Goal: Navigation & Orientation: Understand site structure

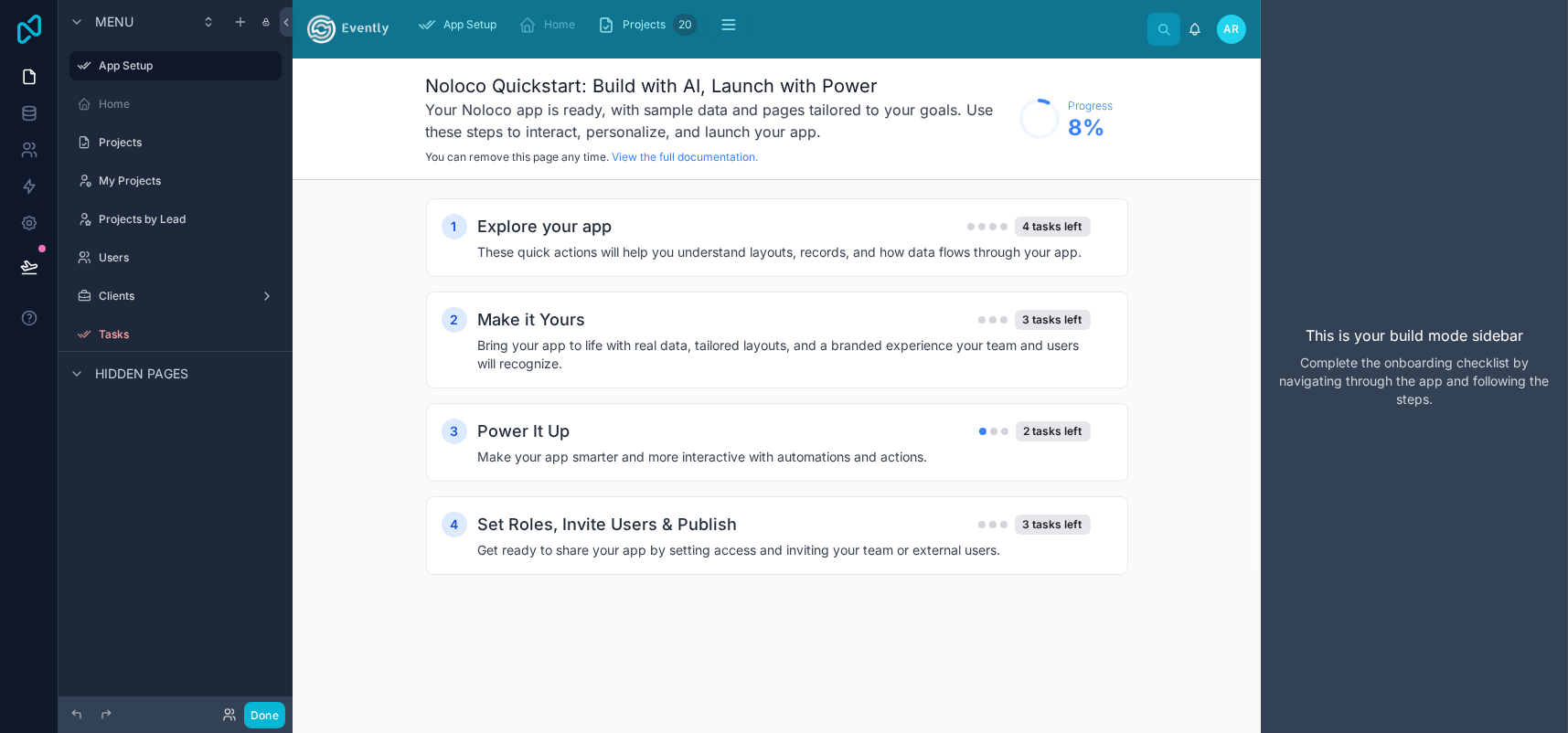
click at [41, 31] on icon at bounding box center [29, 29] width 37 height 29
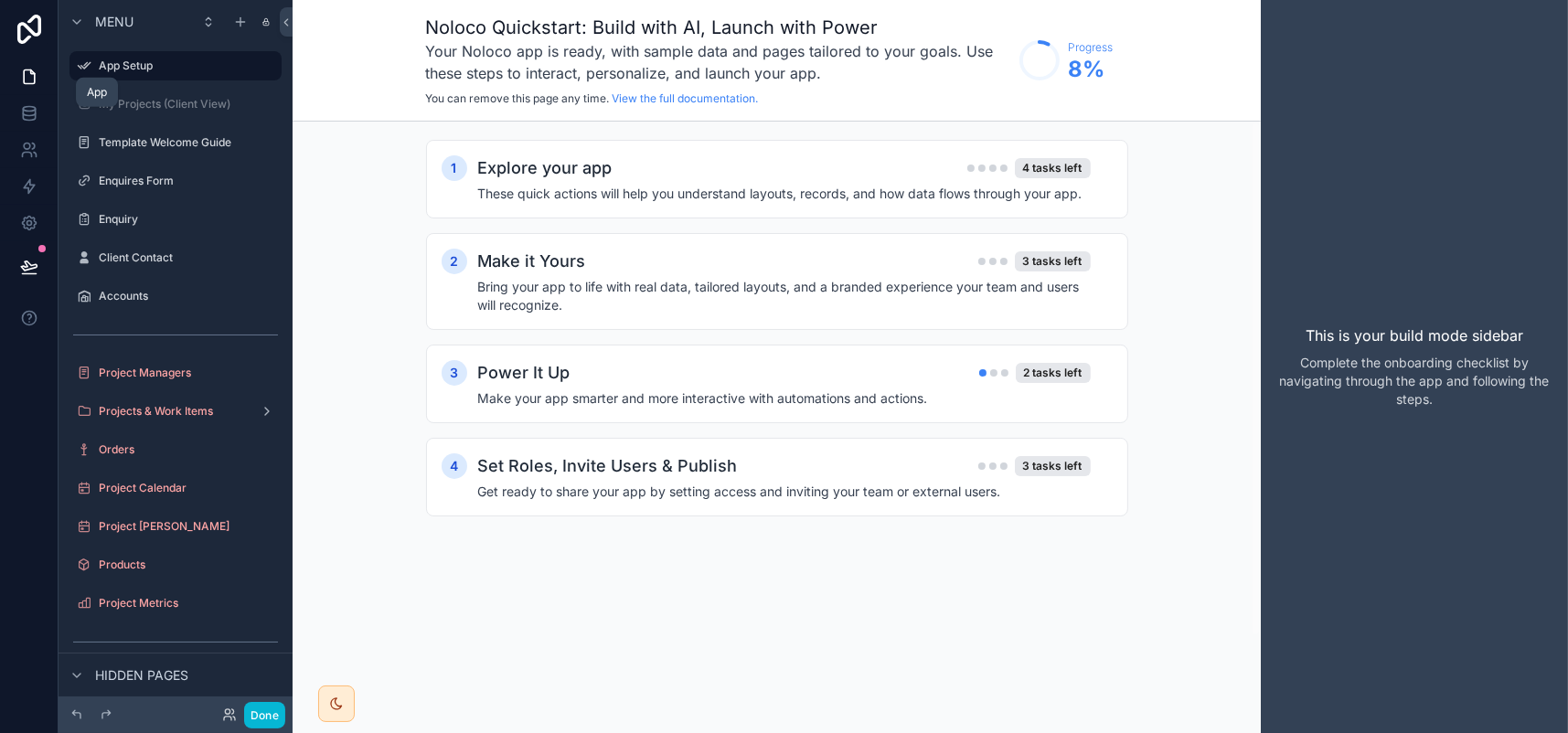
click at [32, 86] on icon at bounding box center [29, 77] width 18 height 18
click at [35, 116] on icon at bounding box center [28, 113] width 12 height 7
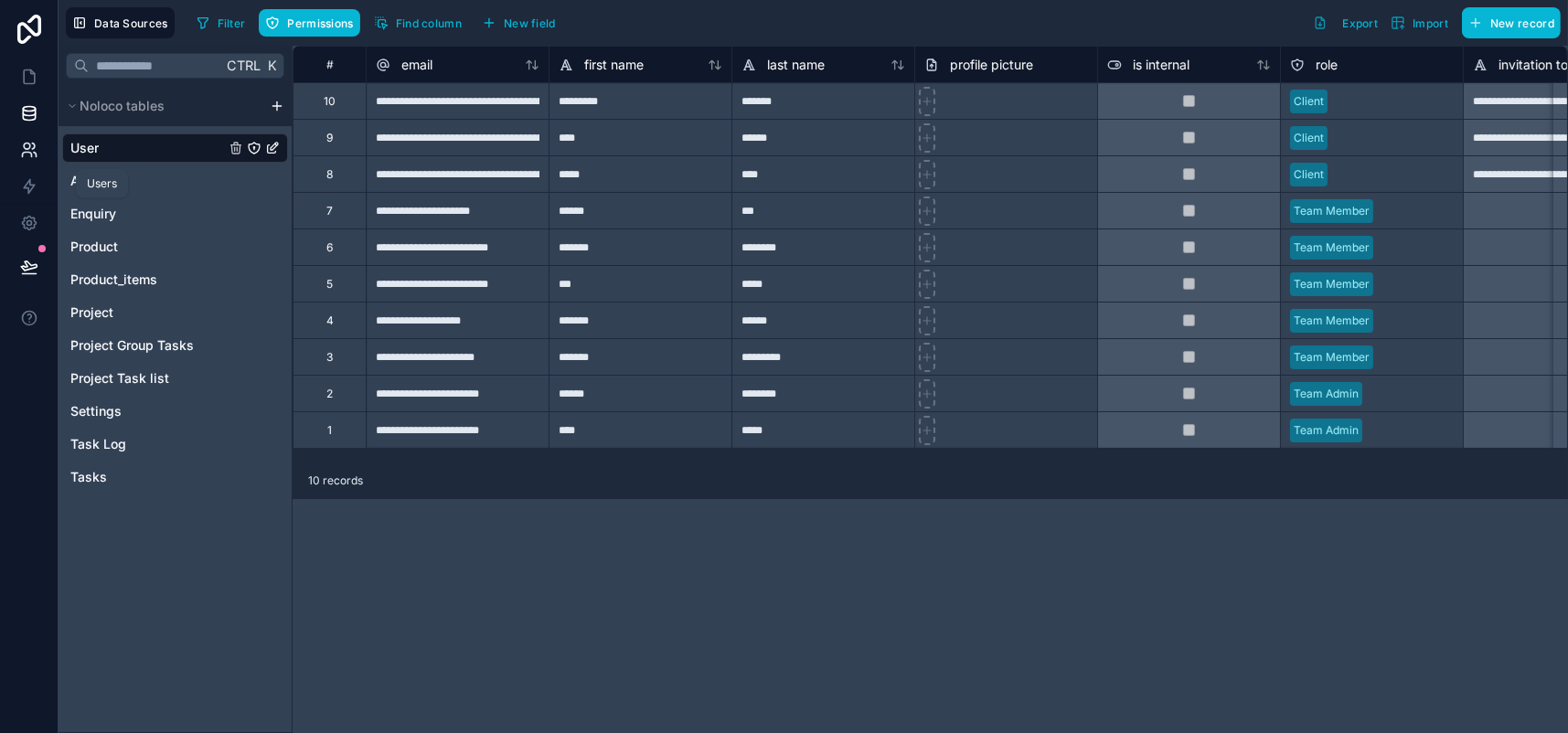
click at [32, 159] on icon at bounding box center [29, 150] width 18 height 18
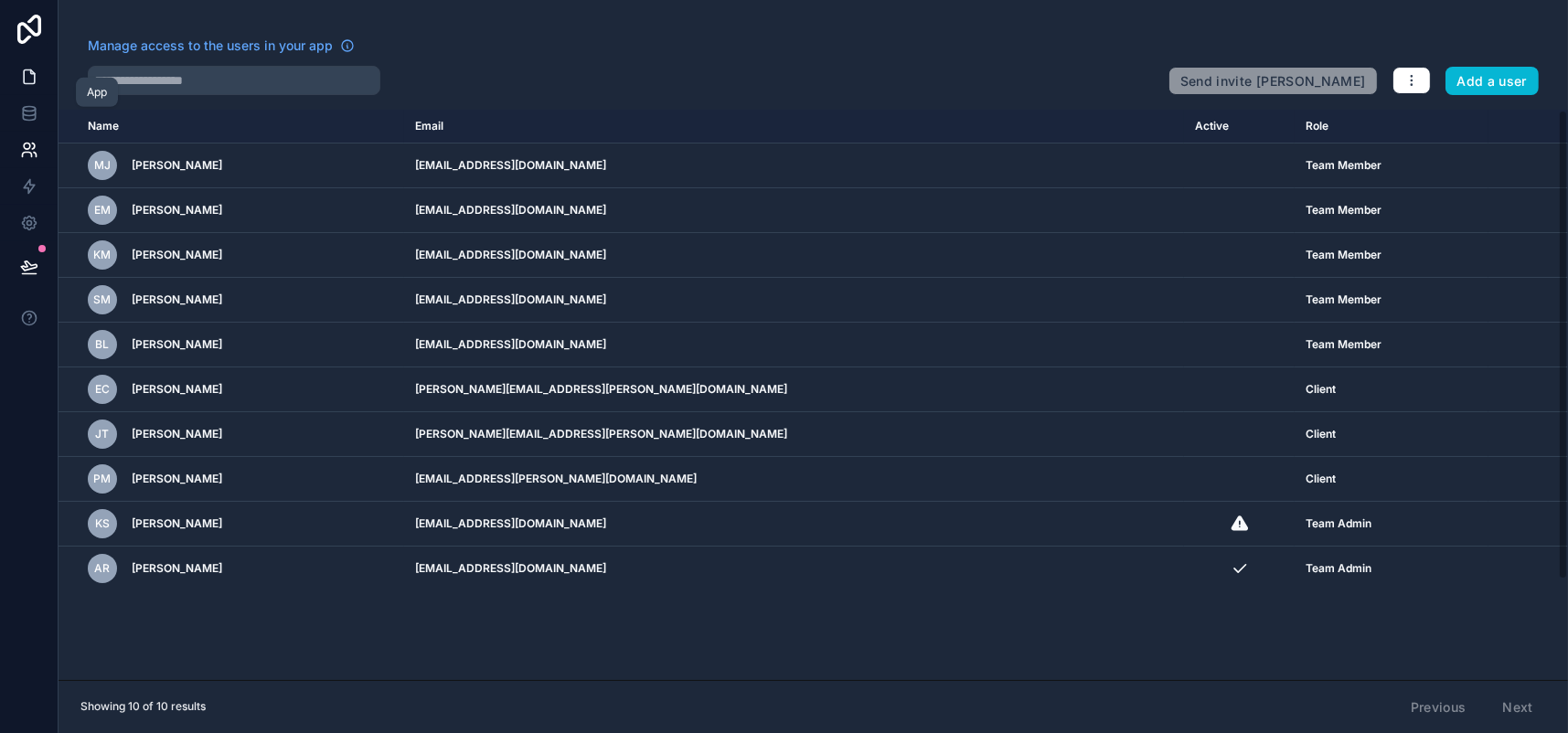
click at [38, 86] on icon at bounding box center [29, 77] width 18 height 18
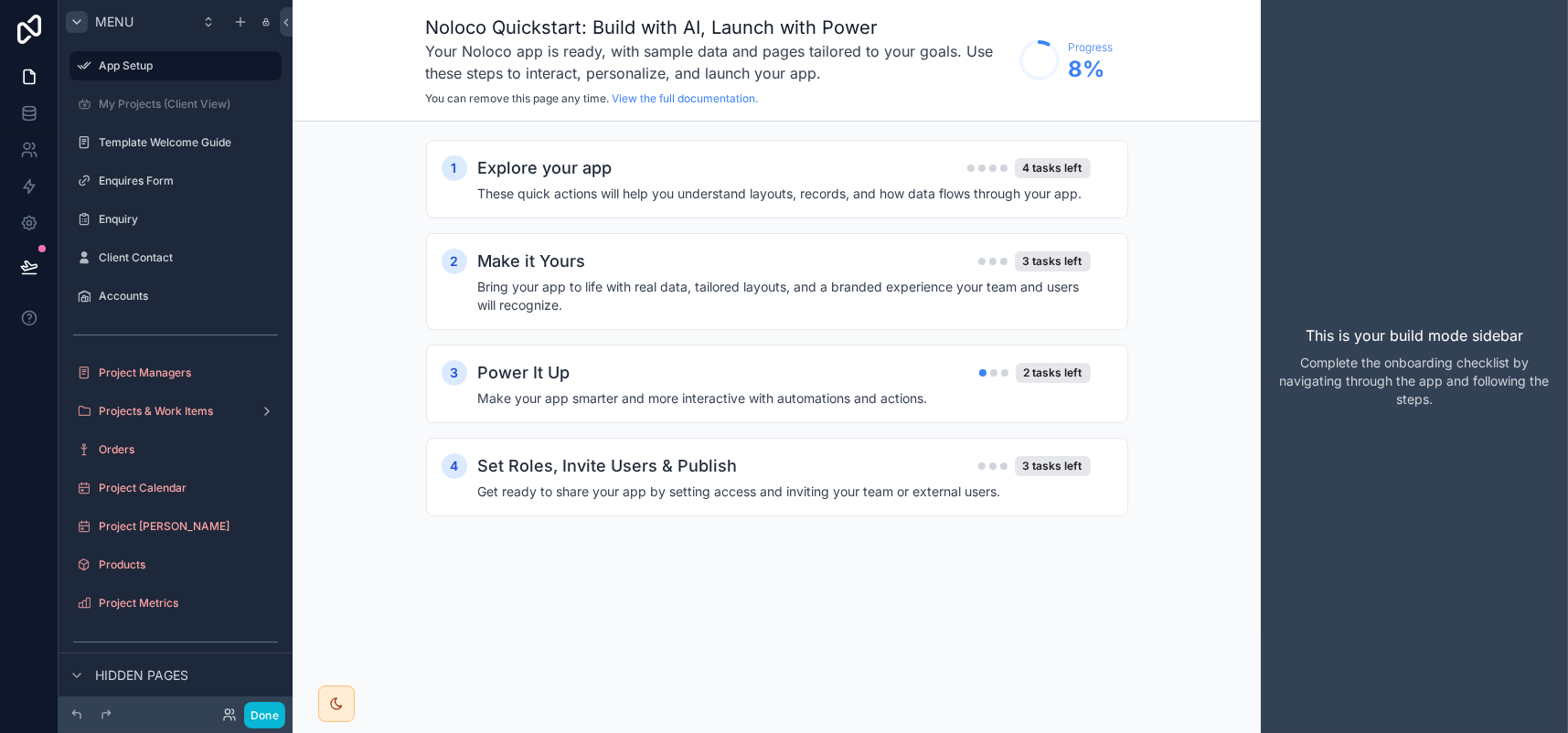
click at [84, 29] on icon "scrollable content" at bounding box center [77, 22] width 15 height 15
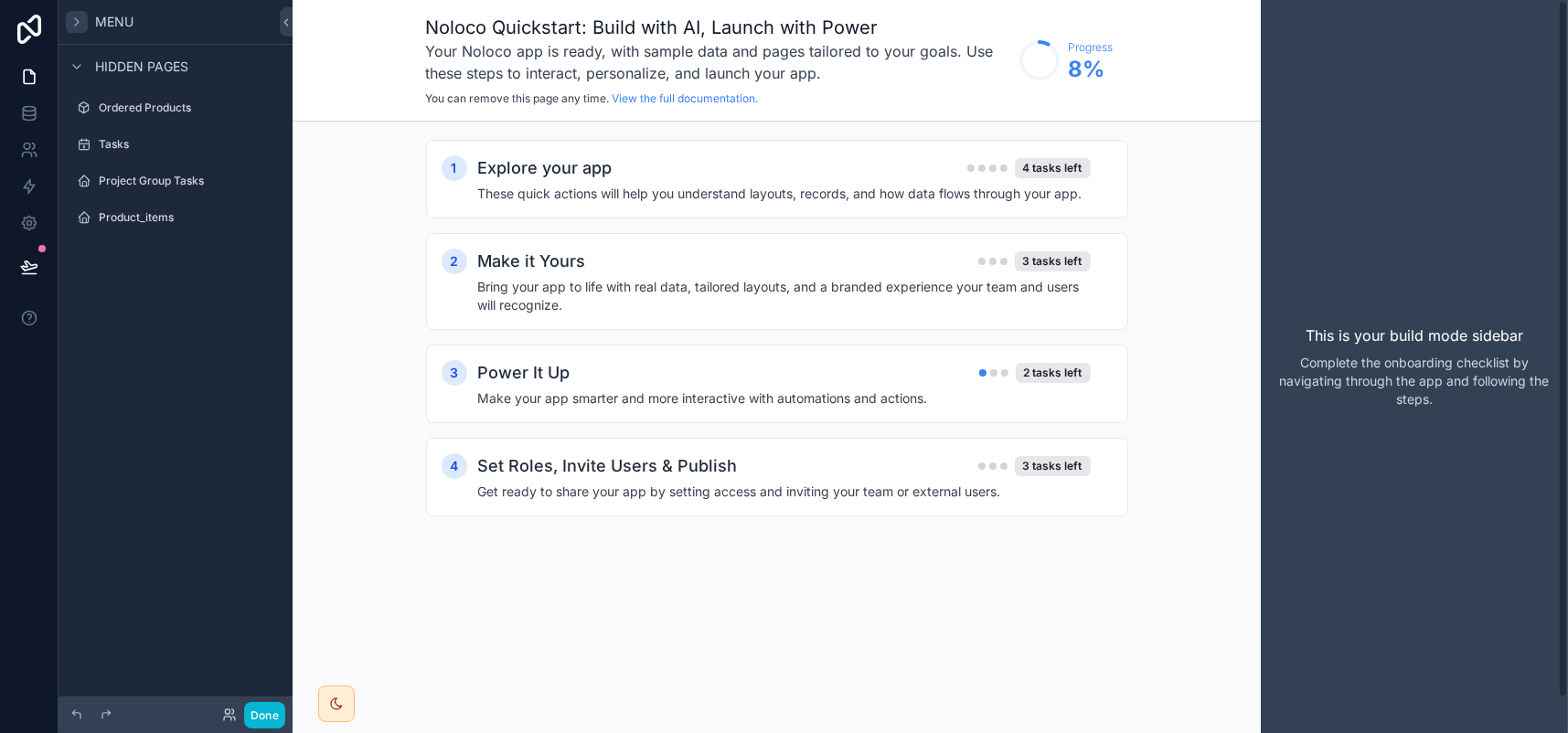
click at [1389, 232] on div "This is your build mode sidebar Complete the onboarding checklist by navigating…" at bounding box center [1414, 366] width 307 height 733
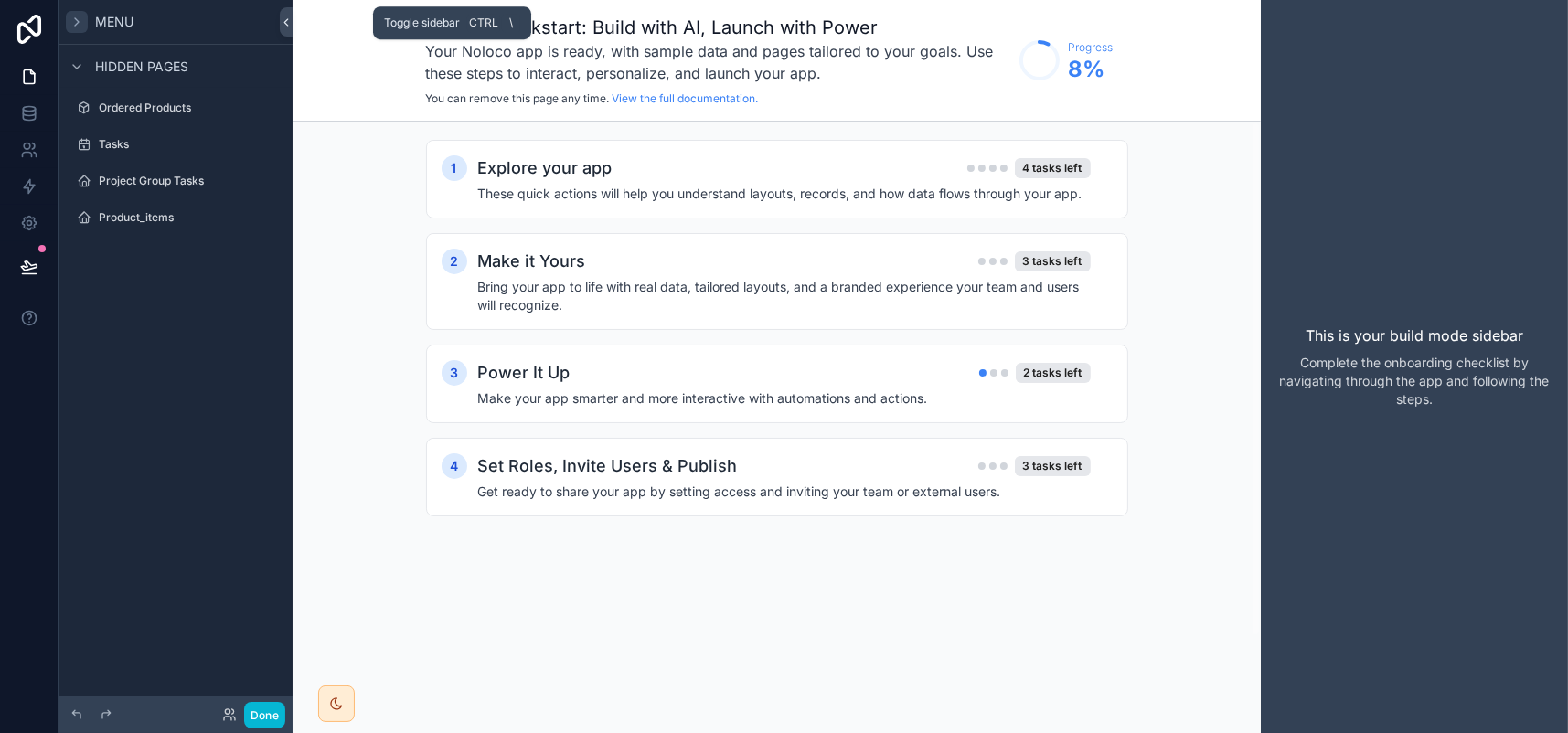
click at [292, 29] on icon at bounding box center [286, 22] width 13 height 14
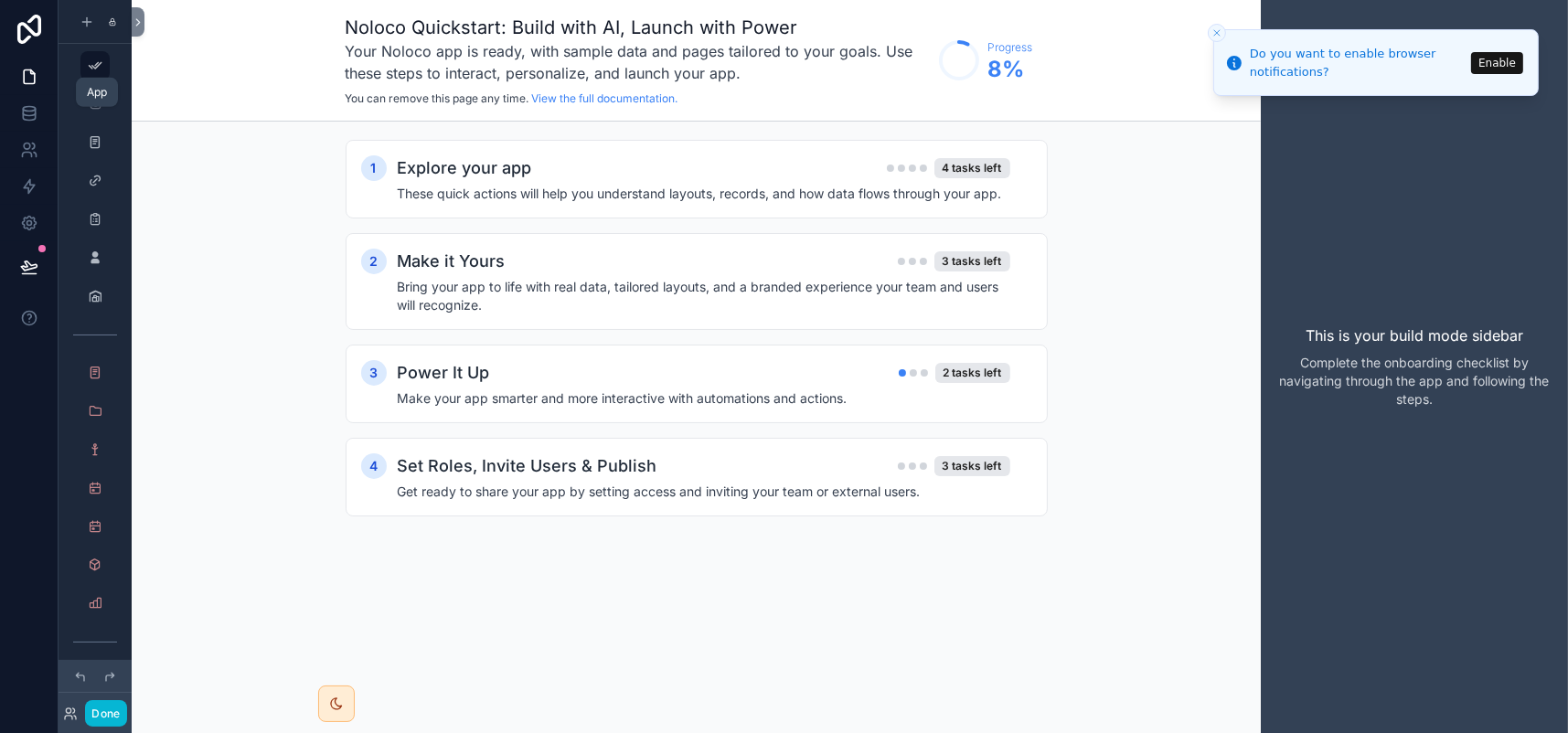
click at [40, 95] on link at bounding box center [28, 77] width 58 height 37
click at [1218, 34] on line "Close toast" at bounding box center [1217, 33] width 5 height 5
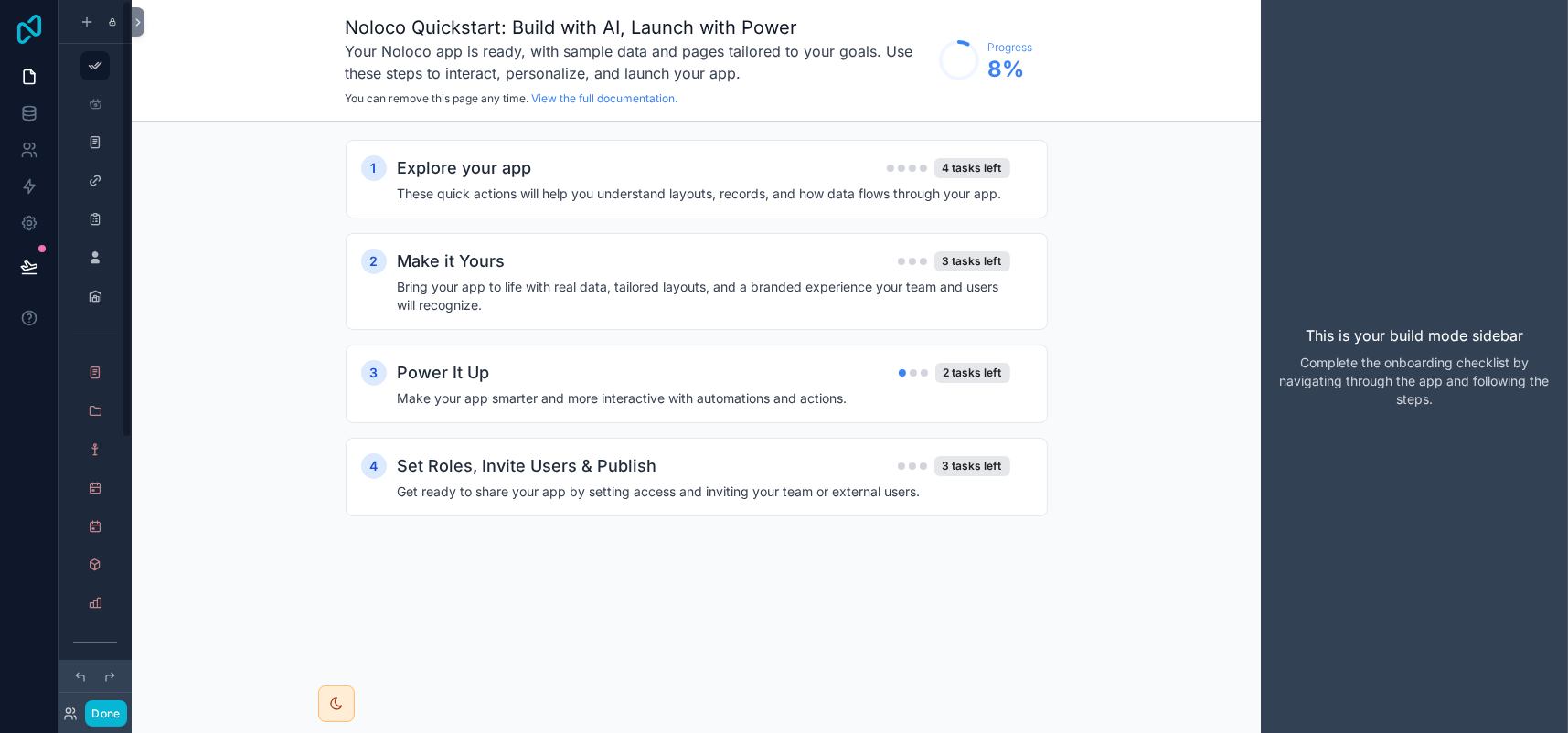
click at [37, 36] on icon at bounding box center [29, 29] width 24 height 29
click at [103, 112] on icon "scrollable content" at bounding box center [95, 104] width 15 height 15
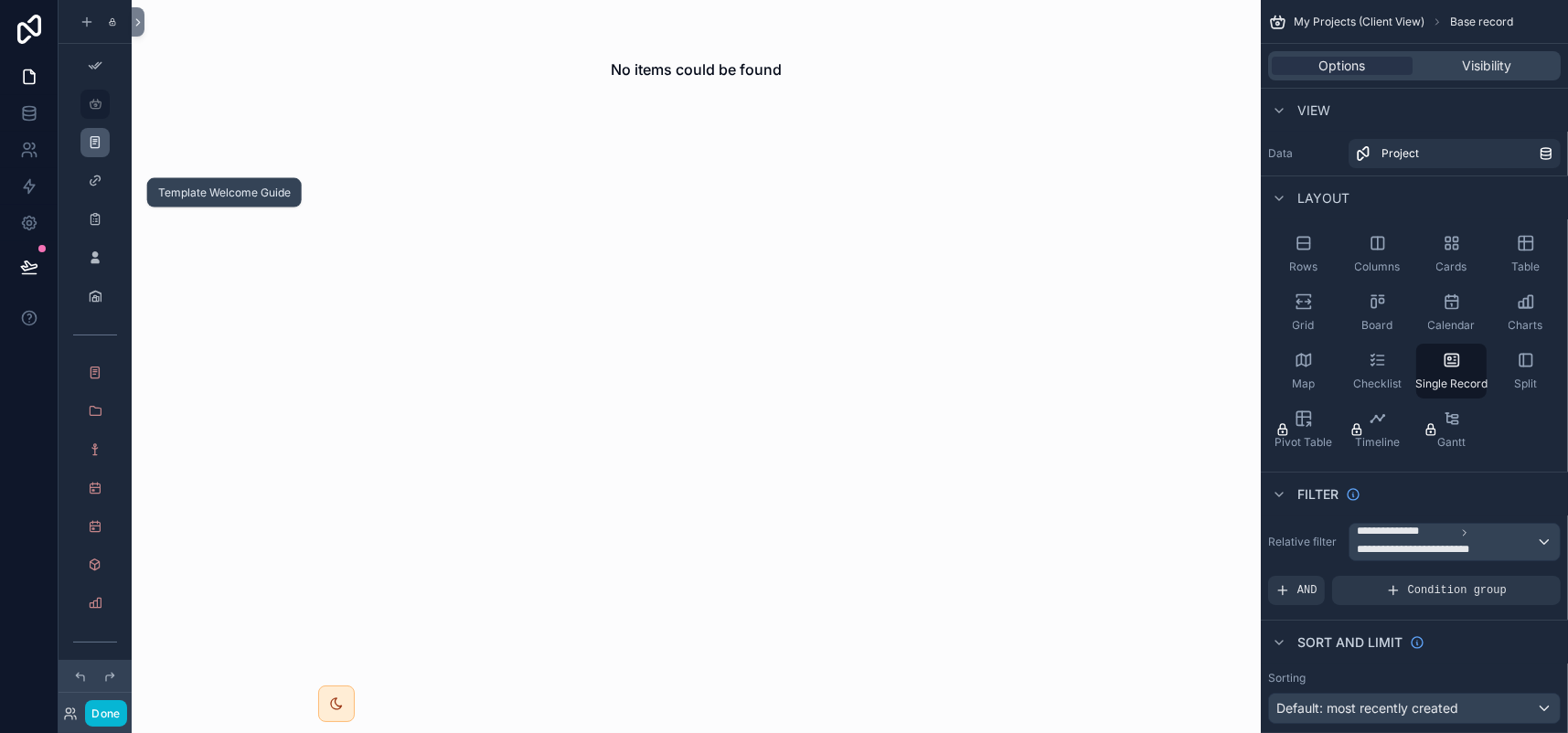
click at [103, 150] on icon "scrollable content" at bounding box center [95, 143] width 15 height 15
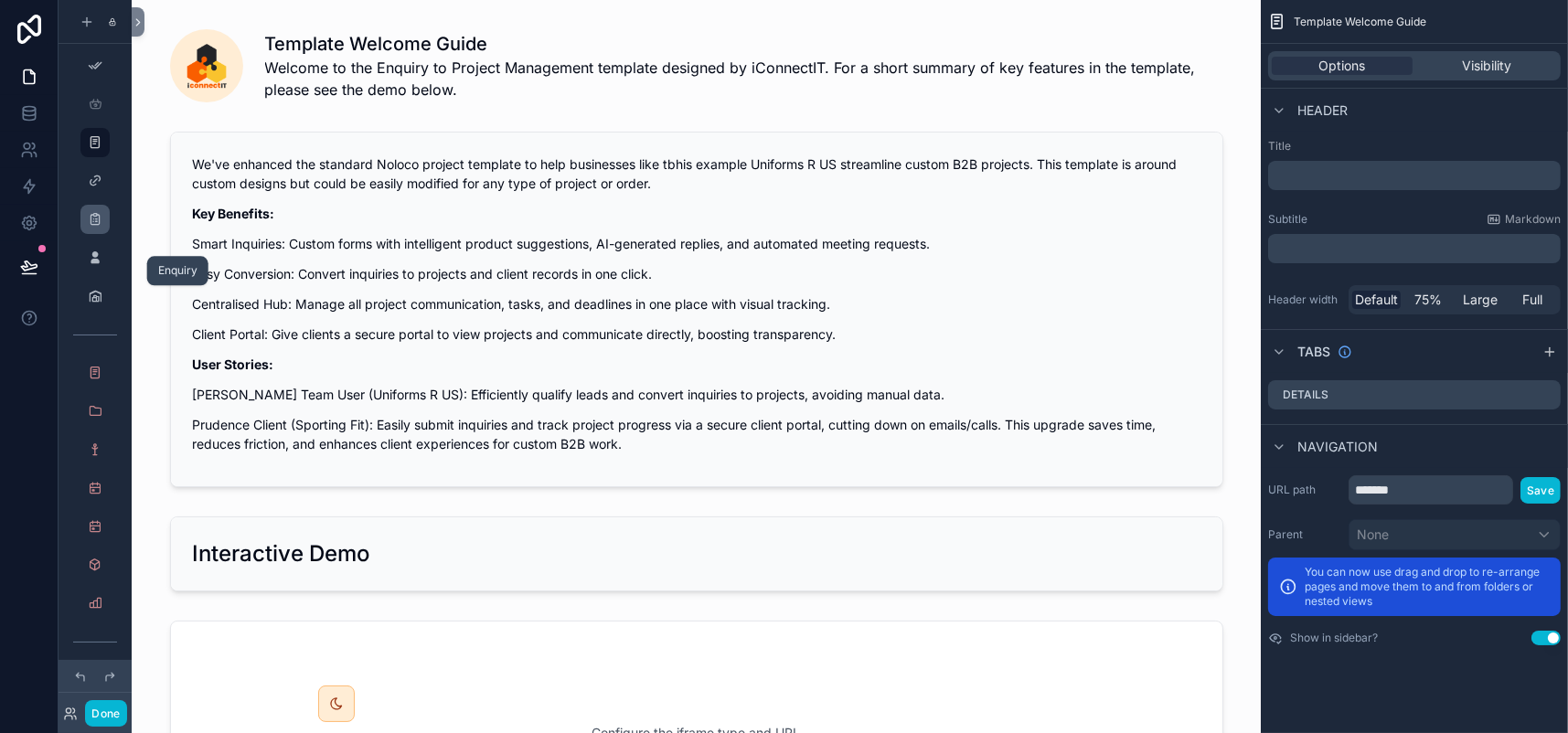
click at [106, 234] on div "scrollable content" at bounding box center [95, 220] width 22 height 29
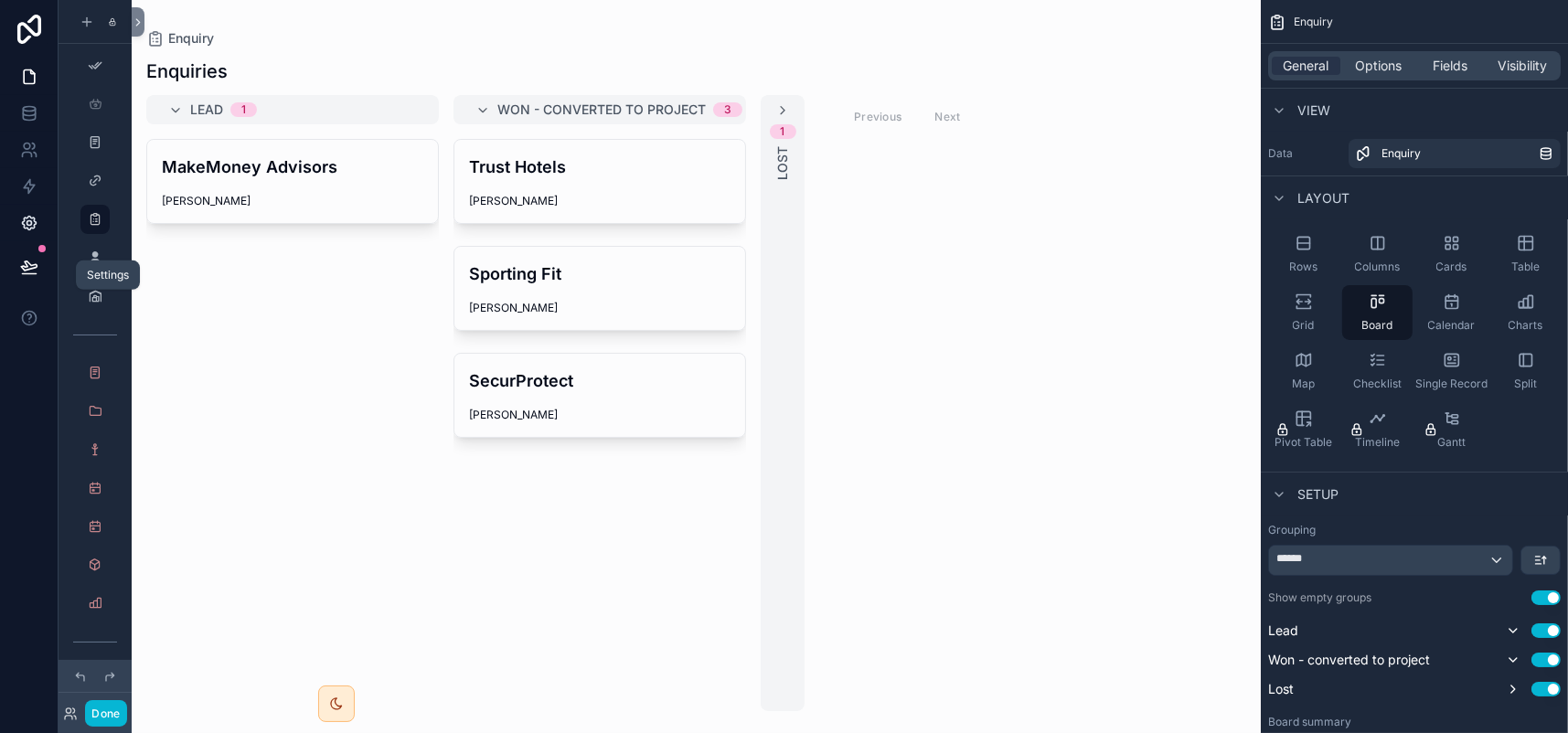
click at [37, 232] on icon at bounding box center [29, 223] width 18 height 18
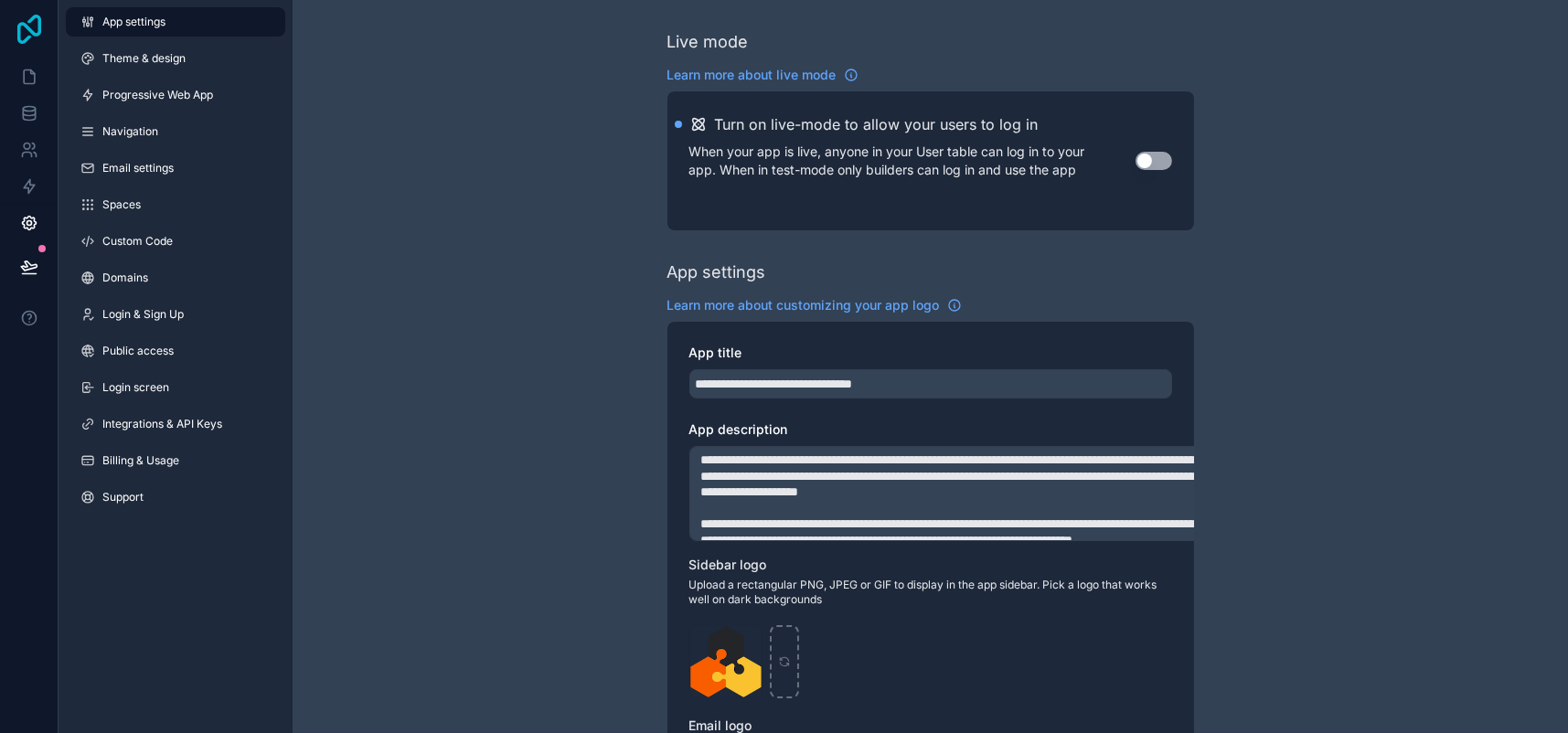
click at [44, 38] on icon at bounding box center [29, 29] width 37 height 29
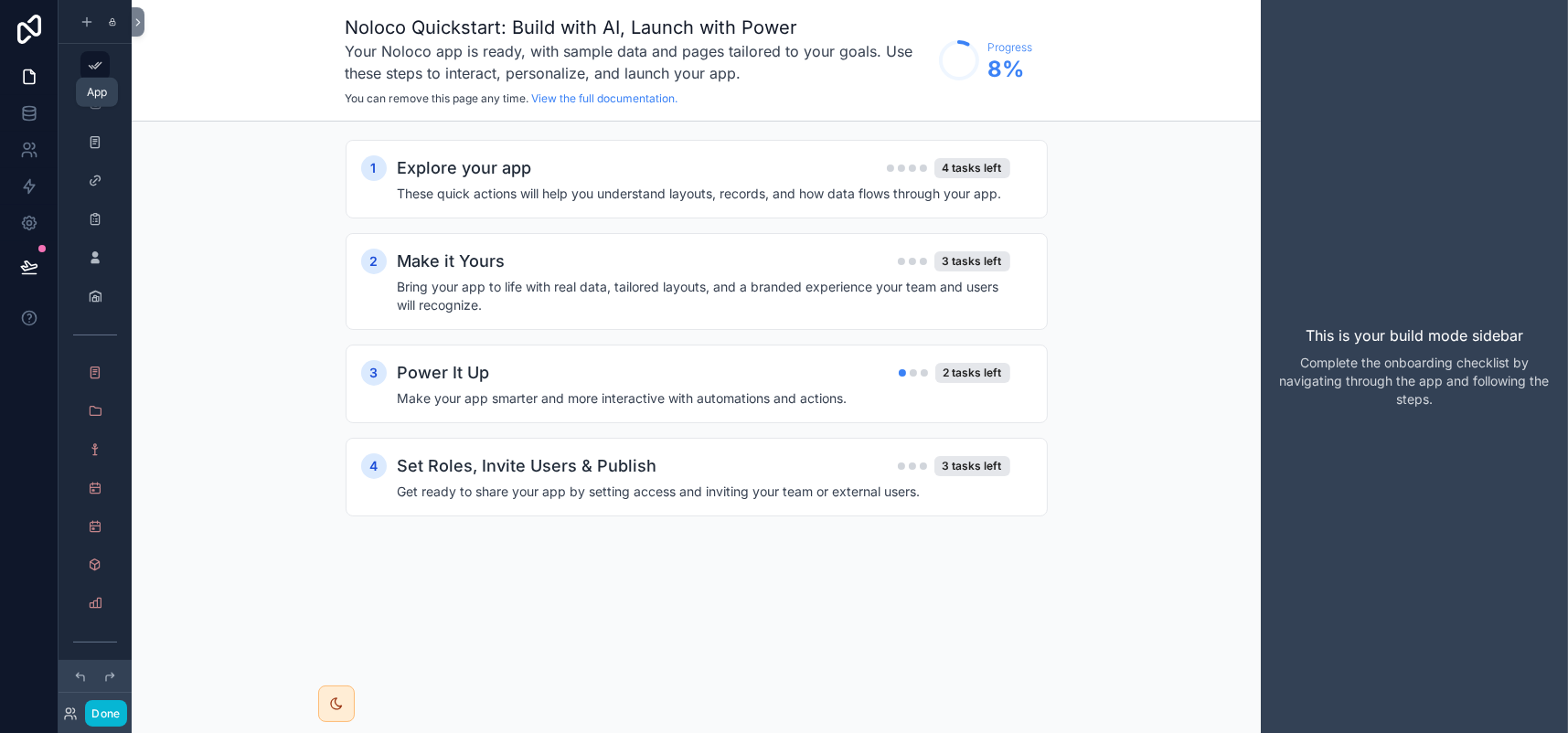
click at [36, 95] on link at bounding box center [28, 77] width 58 height 37
click at [34, 86] on icon at bounding box center [29, 77] width 18 height 18
click at [47, 95] on link at bounding box center [28, 77] width 58 height 37
click at [140, 26] on icon at bounding box center [138, 22] width 4 height 6
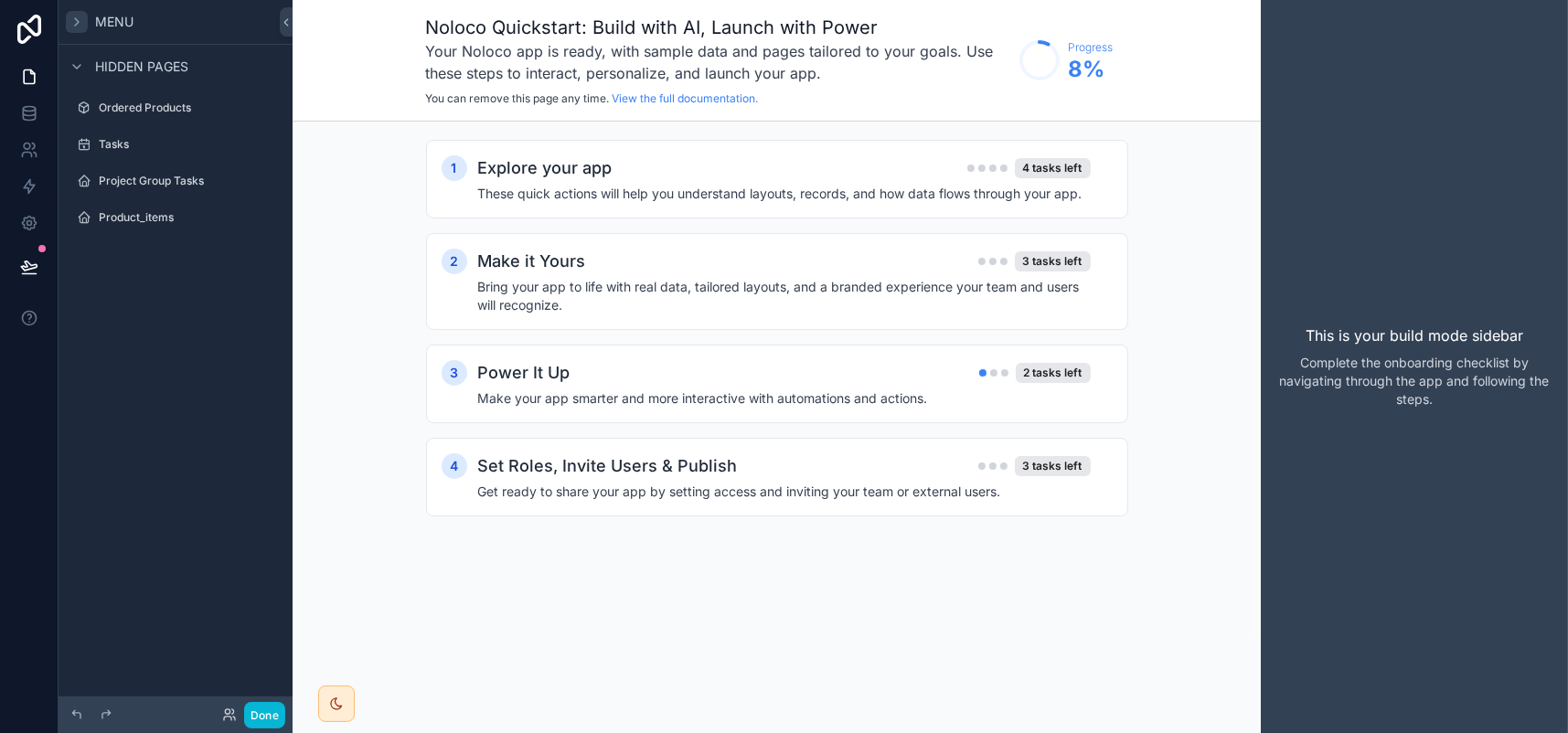
click at [84, 29] on icon "scrollable content" at bounding box center [77, 22] width 15 height 15
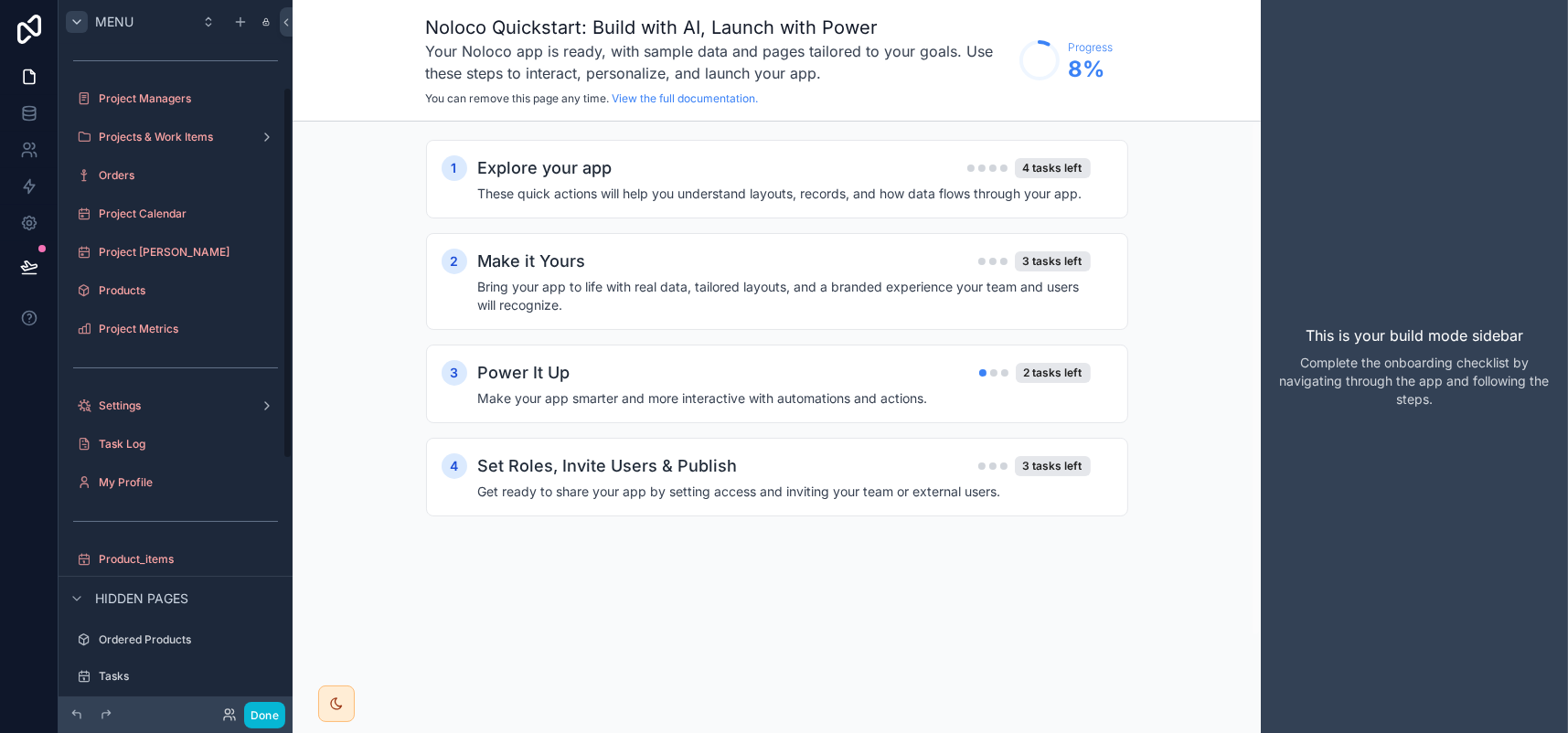
scroll to position [356, 0]
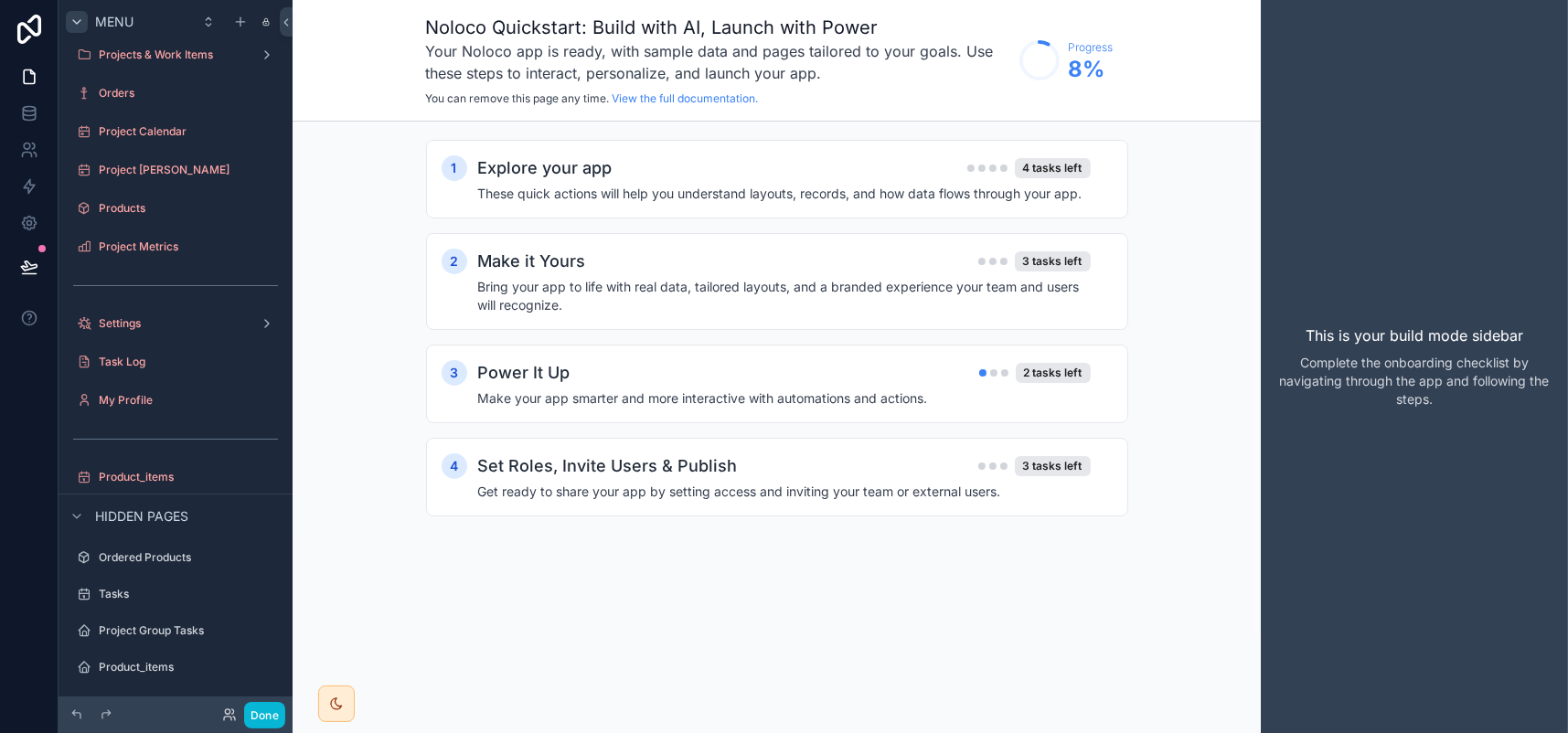
click at [84, 29] on icon "scrollable content" at bounding box center [77, 22] width 15 height 15
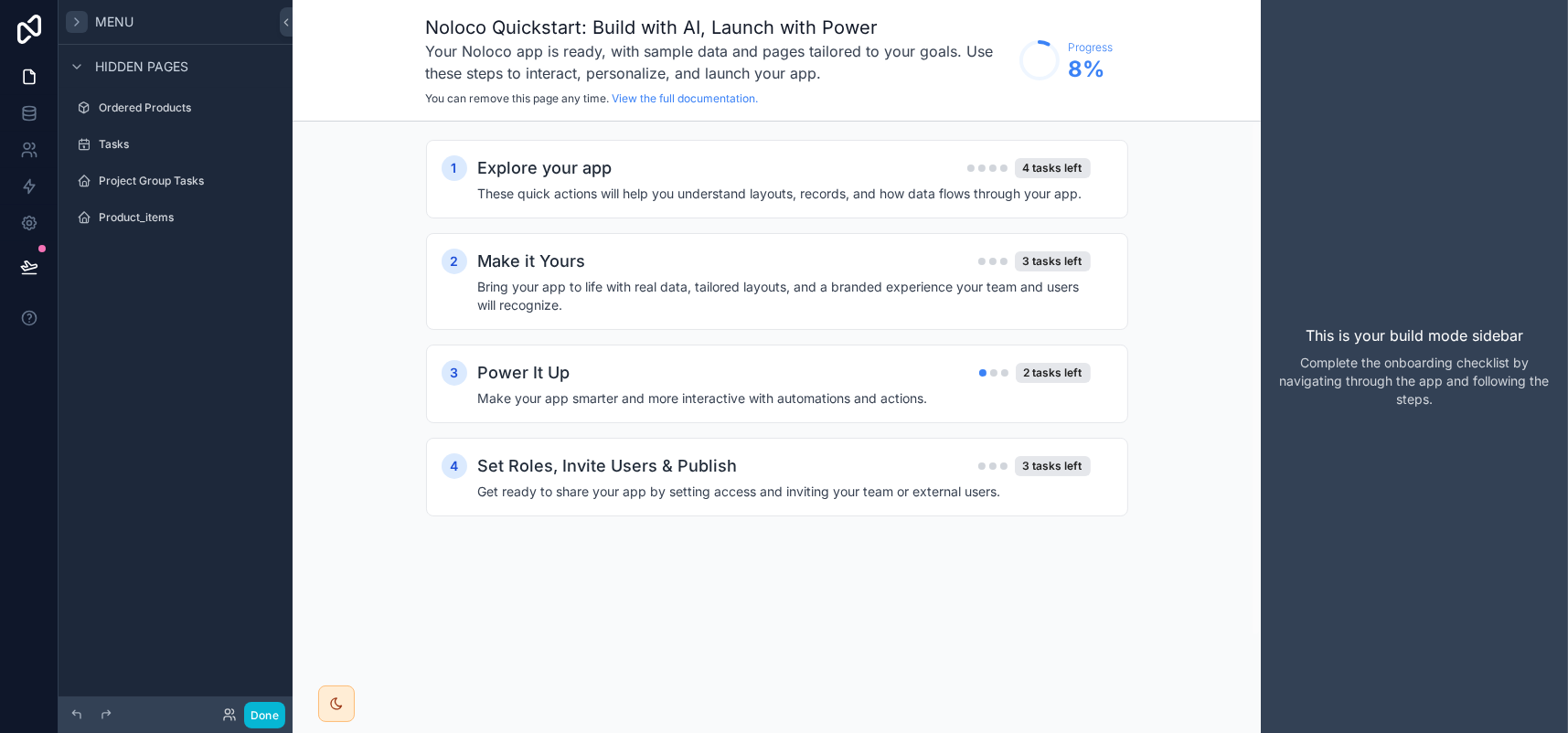
scroll to position [0, 0]
click at [181, 76] on span "Hidden pages" at bounding box center [142, 67] width 93 height 18
click at [84, 74] on icon "scrollable content" at bounding box center [77, 67] width 15 height 15
click at [84, 28] on icon "scrollable content" at bounding box center [77, 22] width 15 height 15
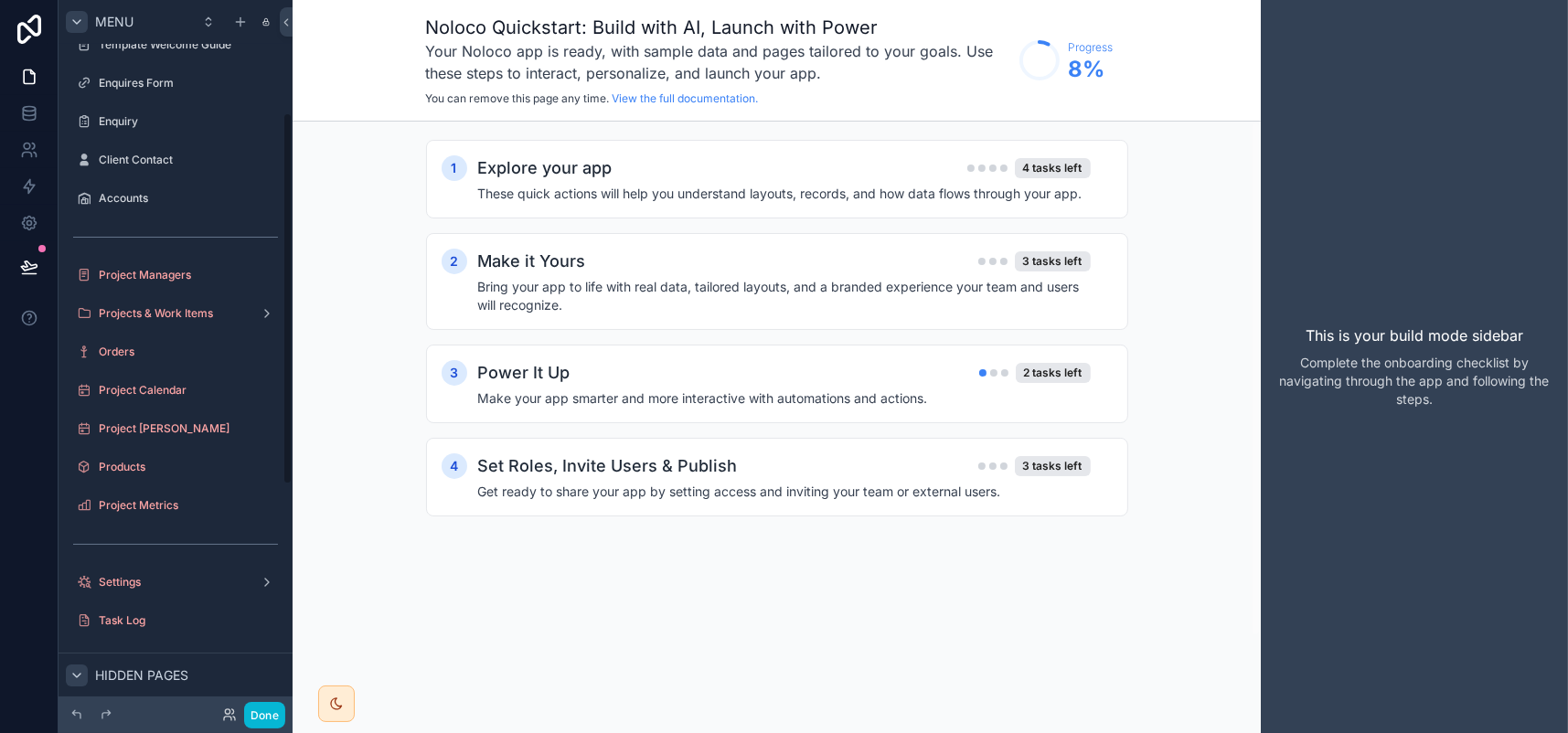
scroll to position [82, 0]
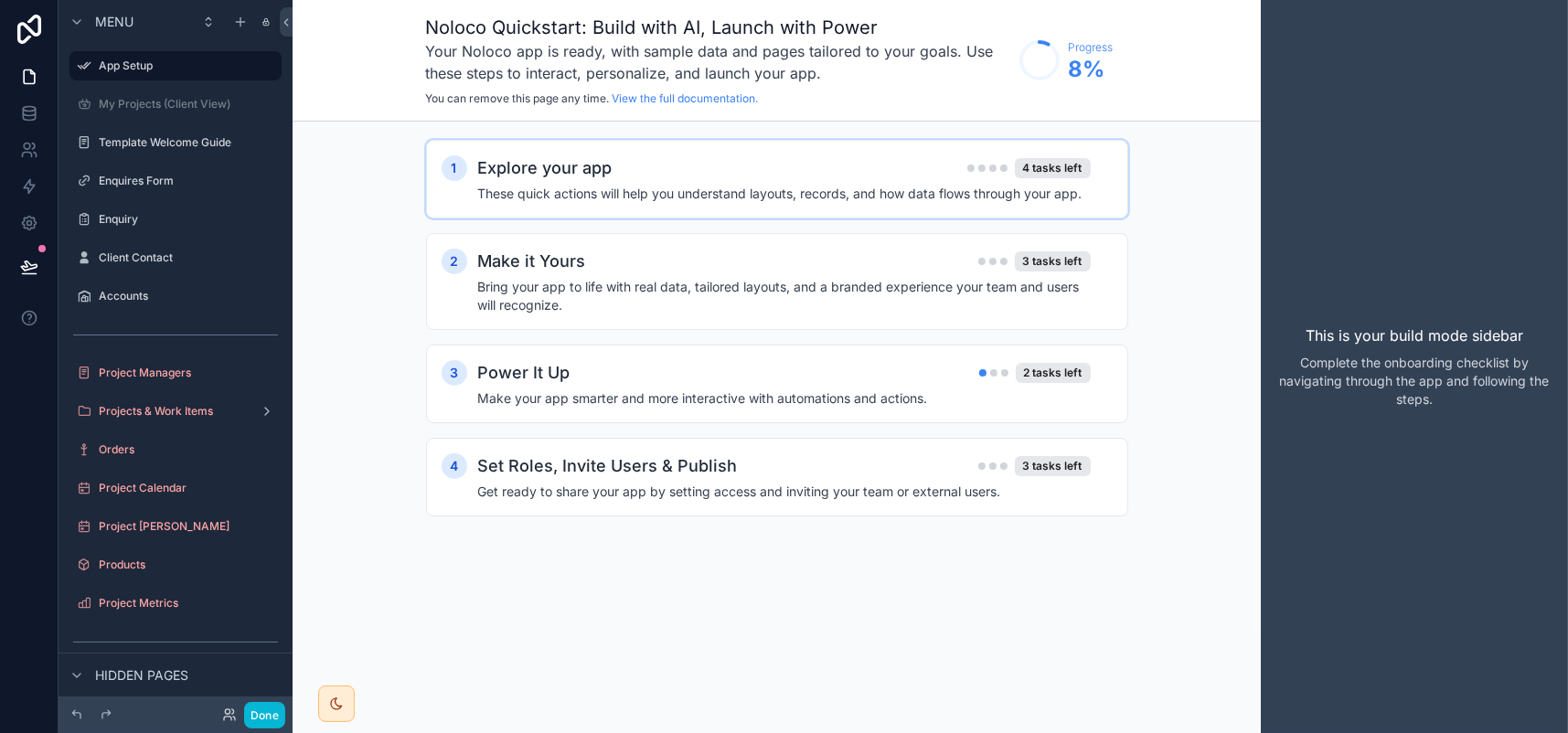
click at [646, 203] on h4 "These quick actions will help you understand layouts, records, and how data flo…" at bounding box center [784, 194] width 613 height 18
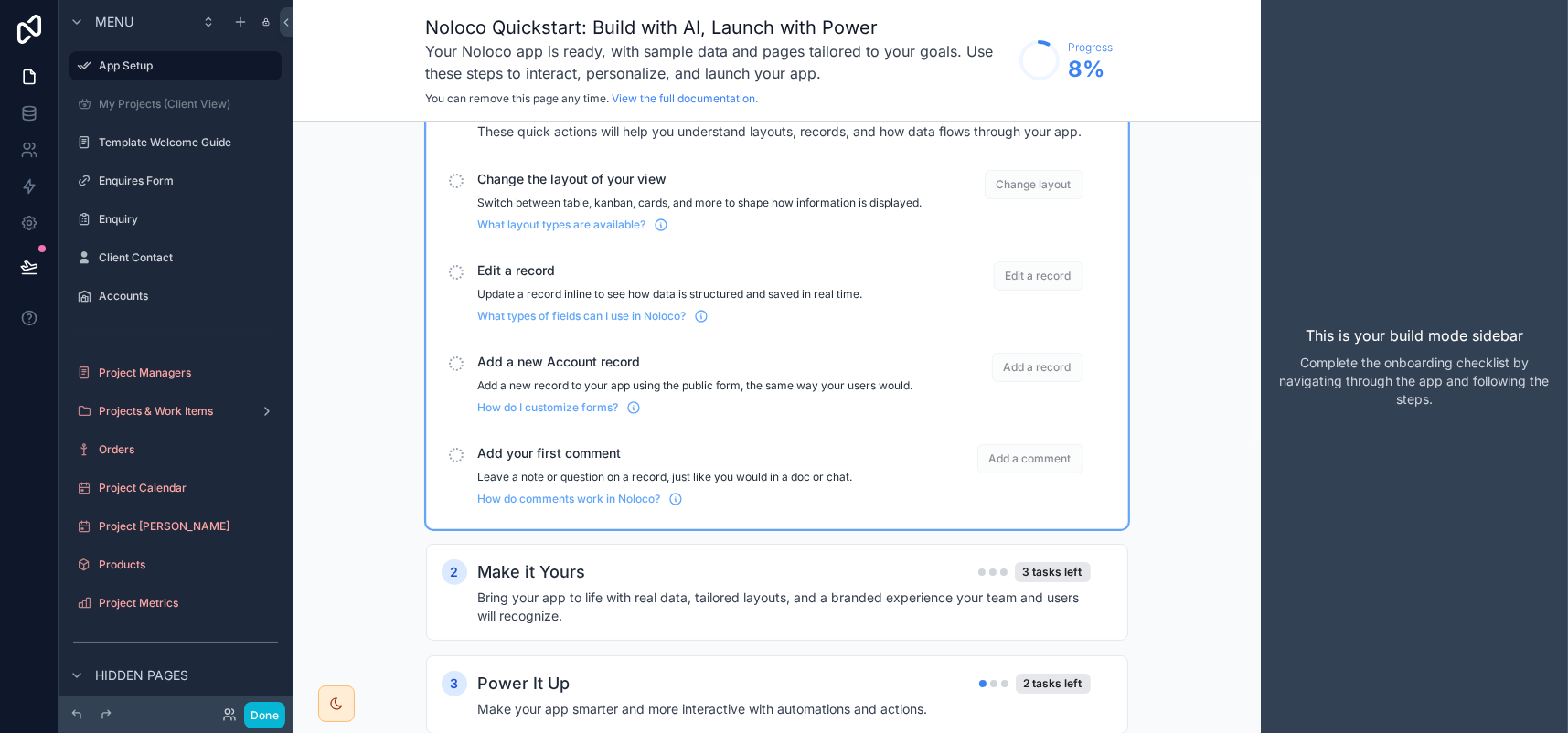
scroll to position [183, 0]
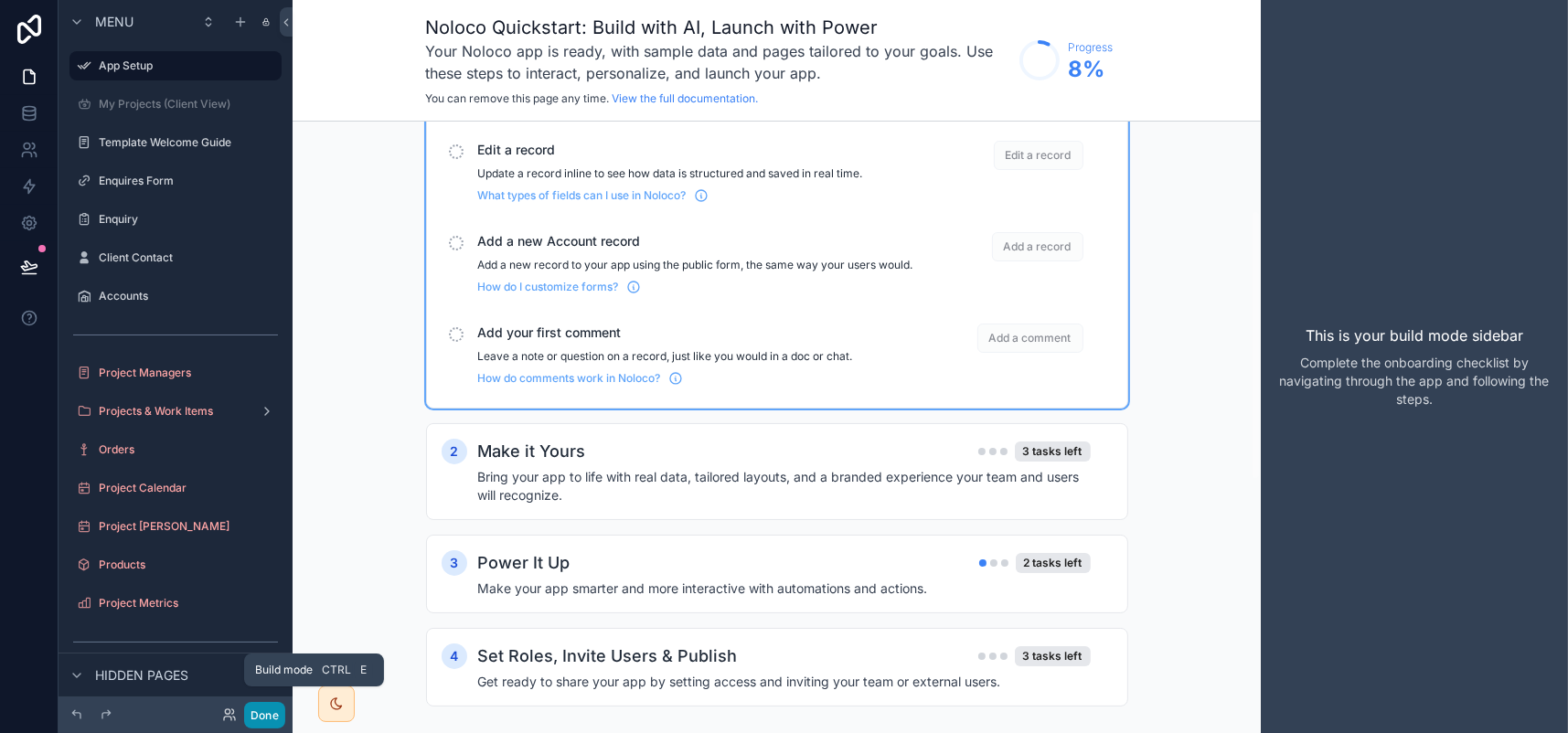
click at [285, 711] on button "Done" at bounding box center [264, 715] width 41 height 27
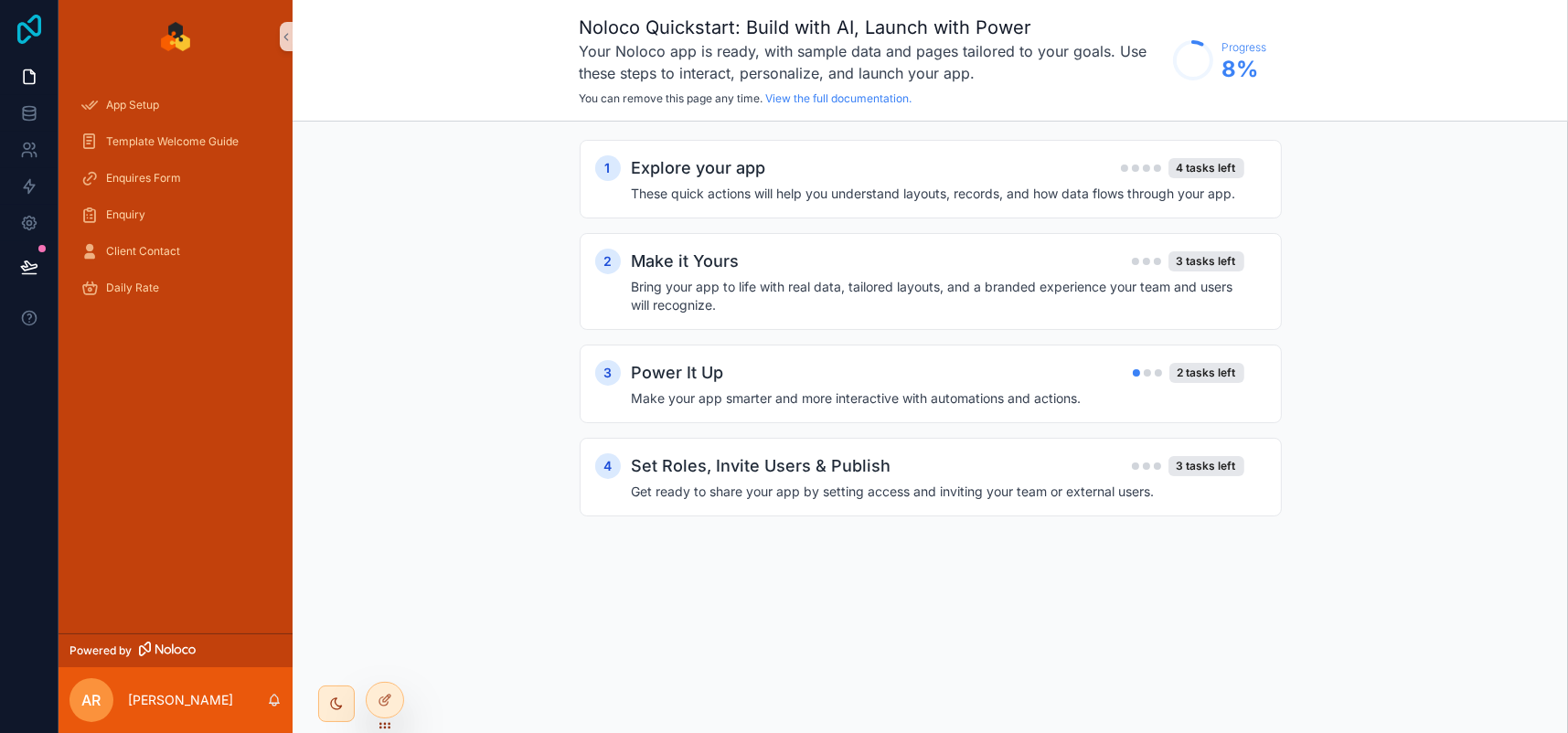
click at [38, 27] on icon at bounding box center [29, 29] width 24 height 29
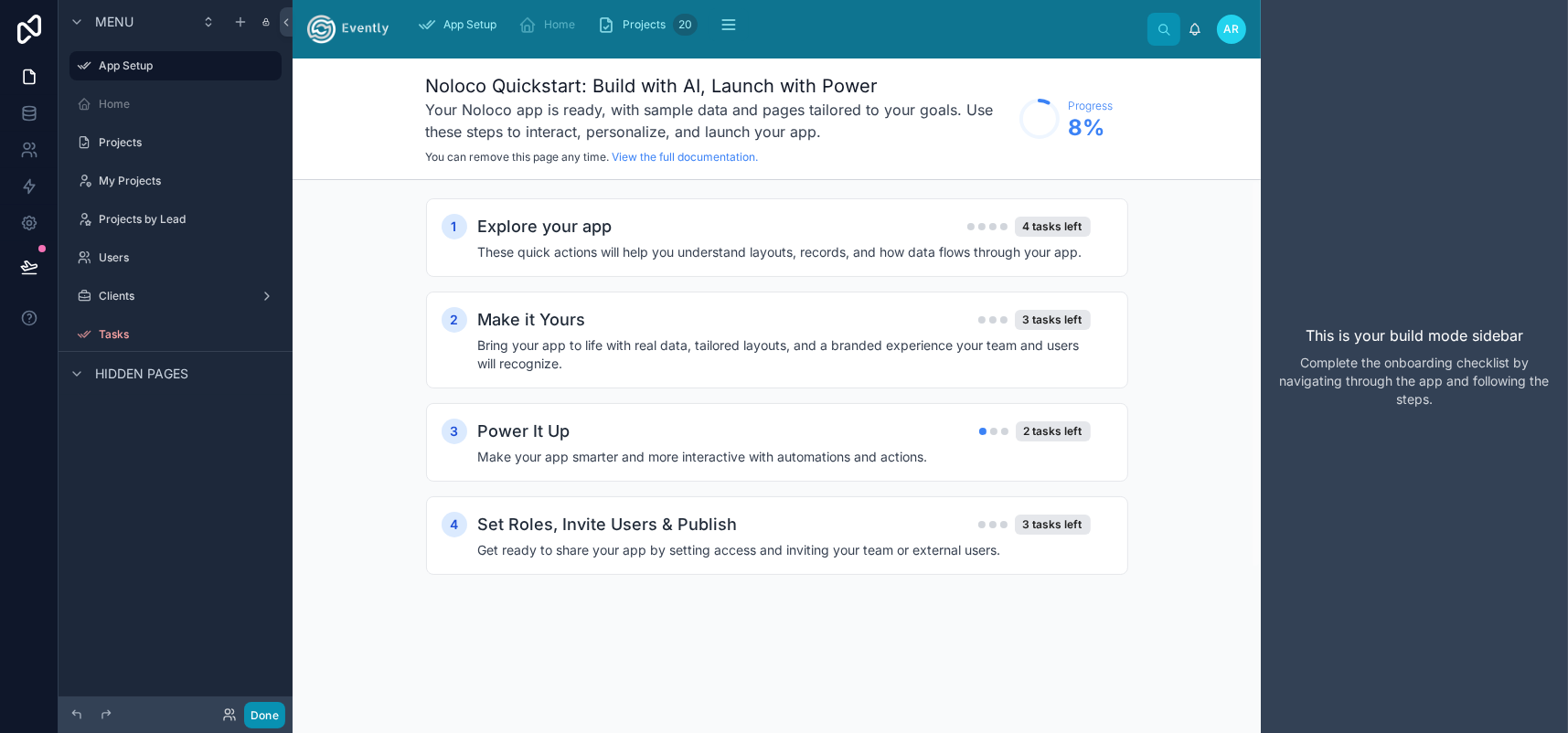
click at [285, 704] on button "Done" at bounding box center [264, 715] width 41 height 27
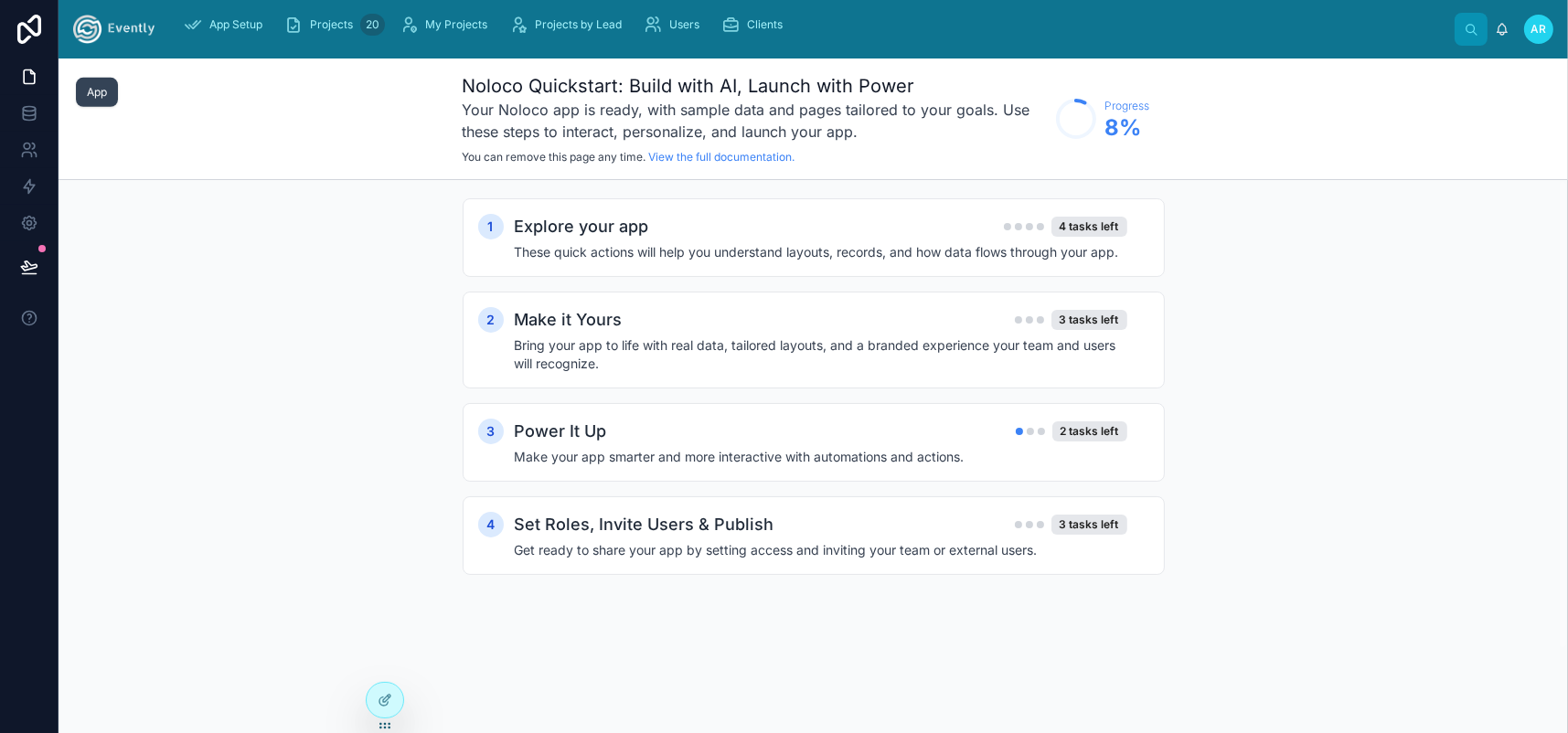
click at [36, 86] on icon at bounding box center [29, 77] width 18 height 18
click at [262, 32] on span "App Setup" at bounding box center [236, 25] width 53 height 15
click at [353, 32] on span "Projects" at bounding box center [331, 25] width 43 height 15
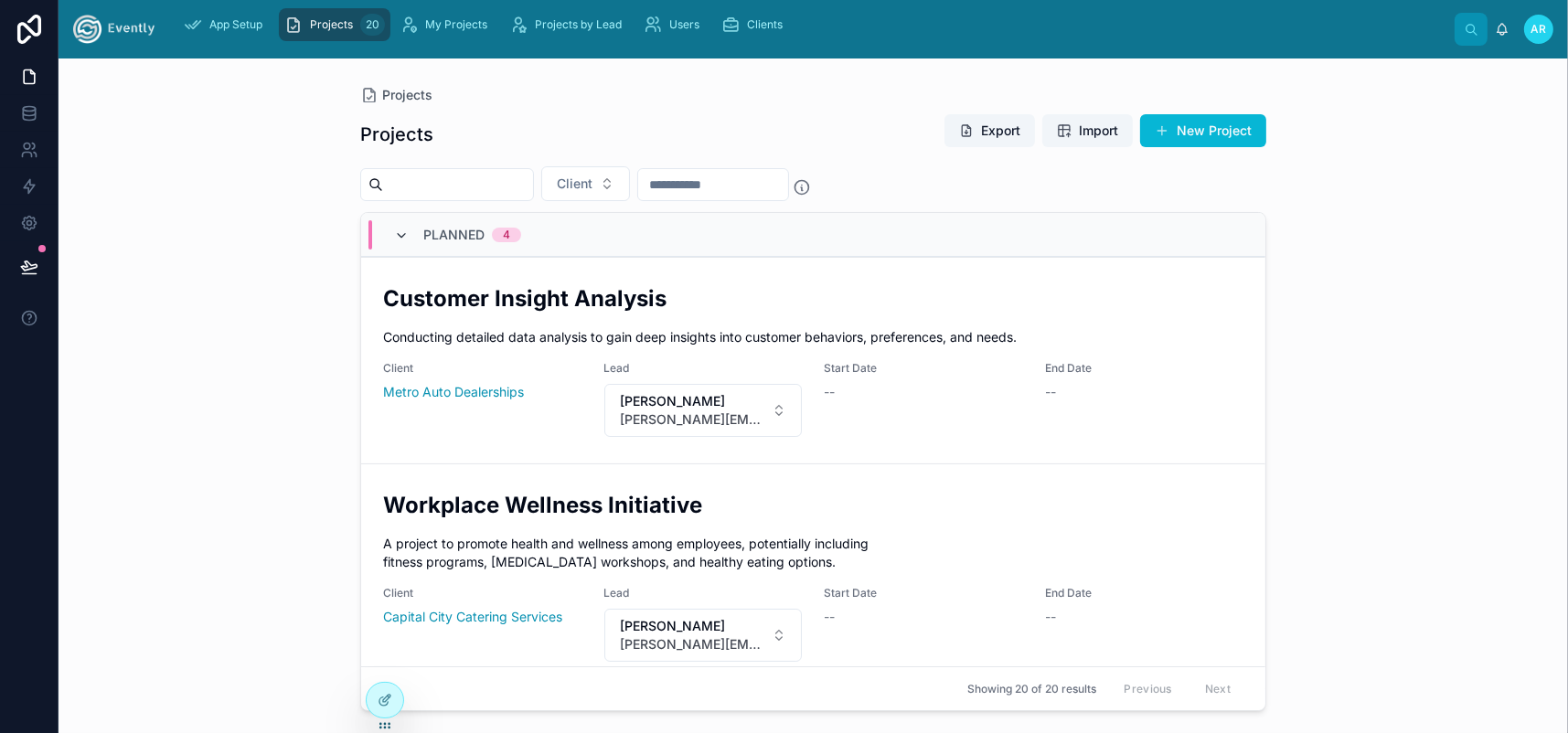
click at [409, 243] on icon at bounding box center [401, 235] width 15 height 15
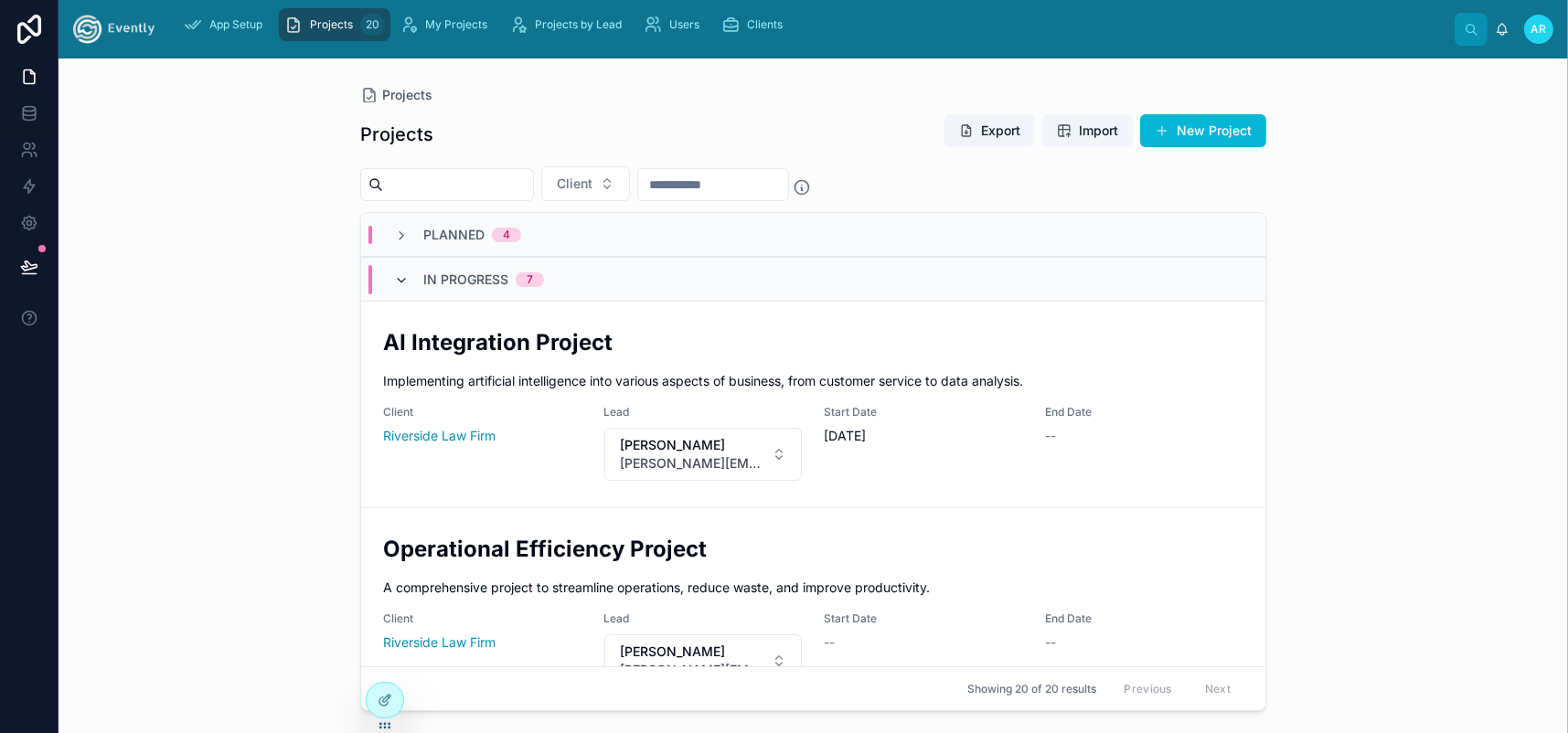
click at [409, 288] on icon at bounding box center [401, 280] width 15 height 15
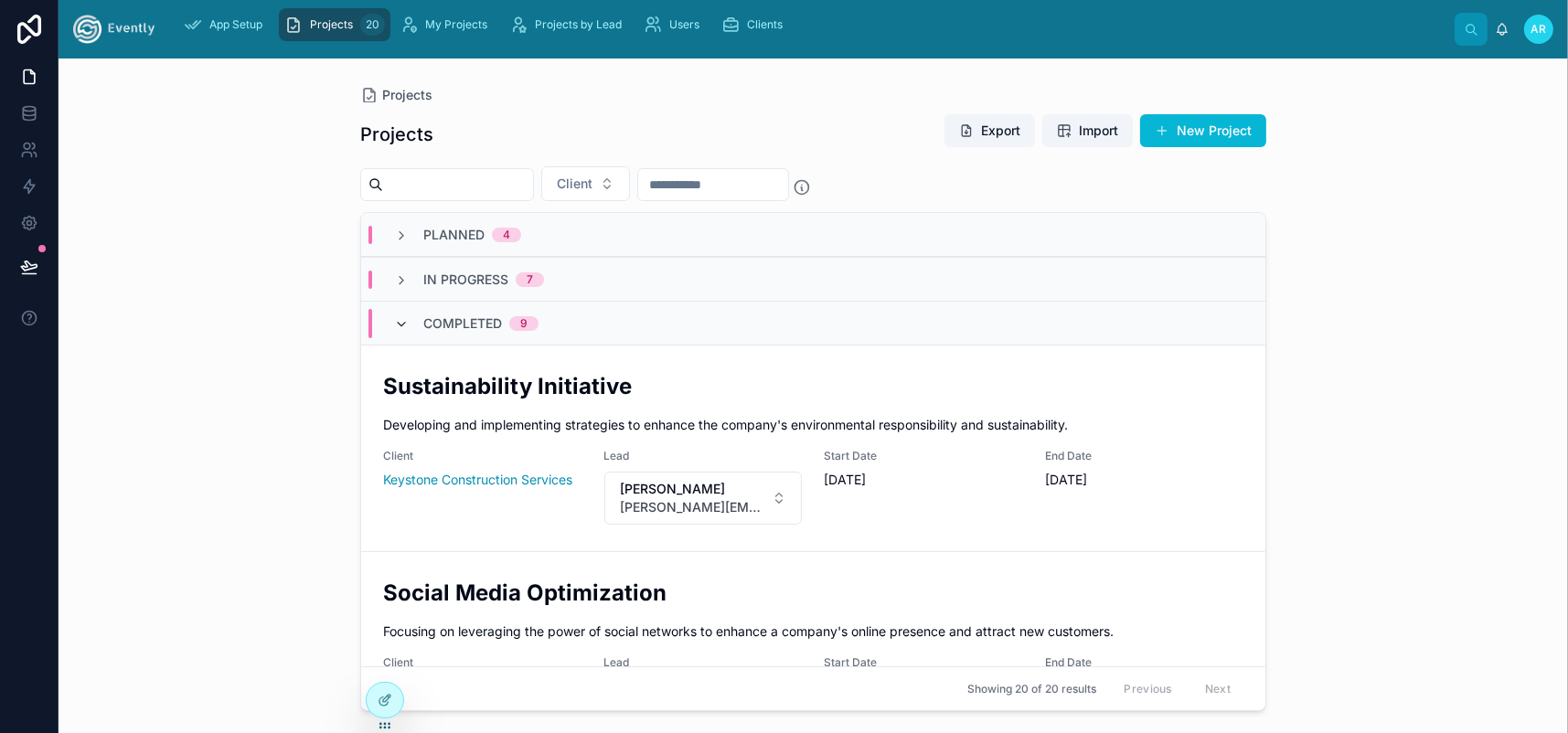
click at [409, 332] on icon at bounding box center [401, 324] width 15 height 15
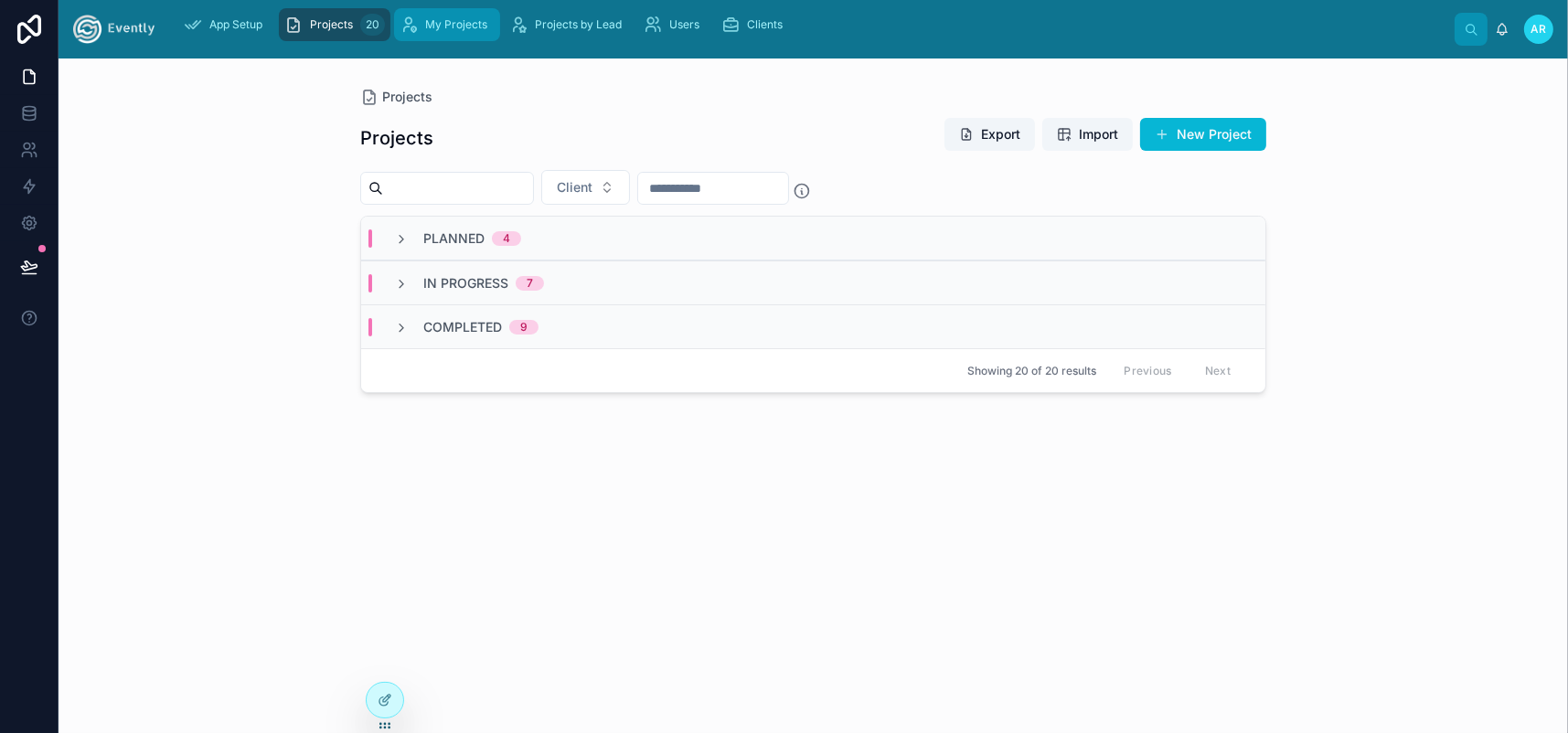
click at [488, 32] on span "My Projects" at bounding box center [456, 25] width 62 height 15
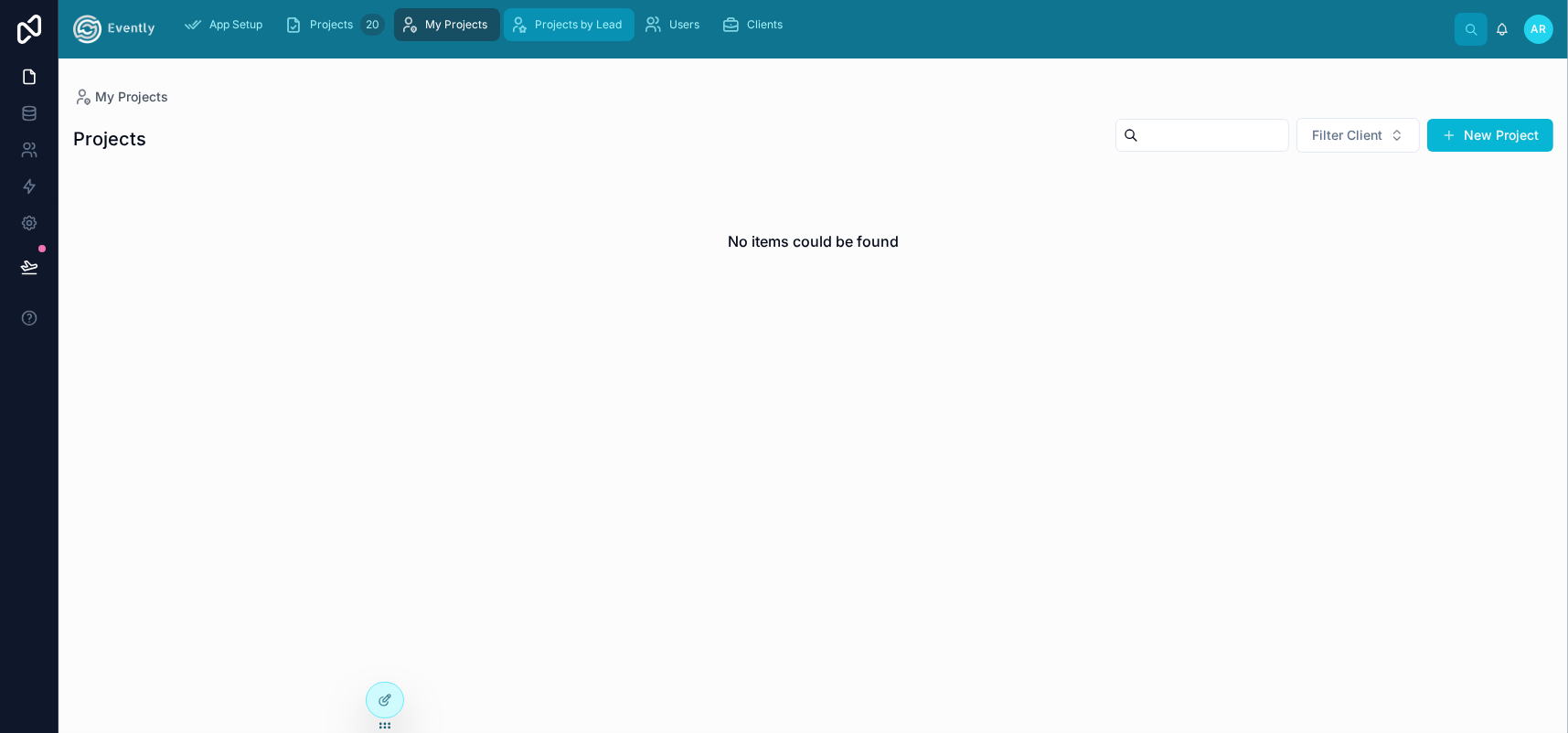
click at [622, 31] on span "Projects by Lead" at bounding box center [578, 25] width 87 height 15
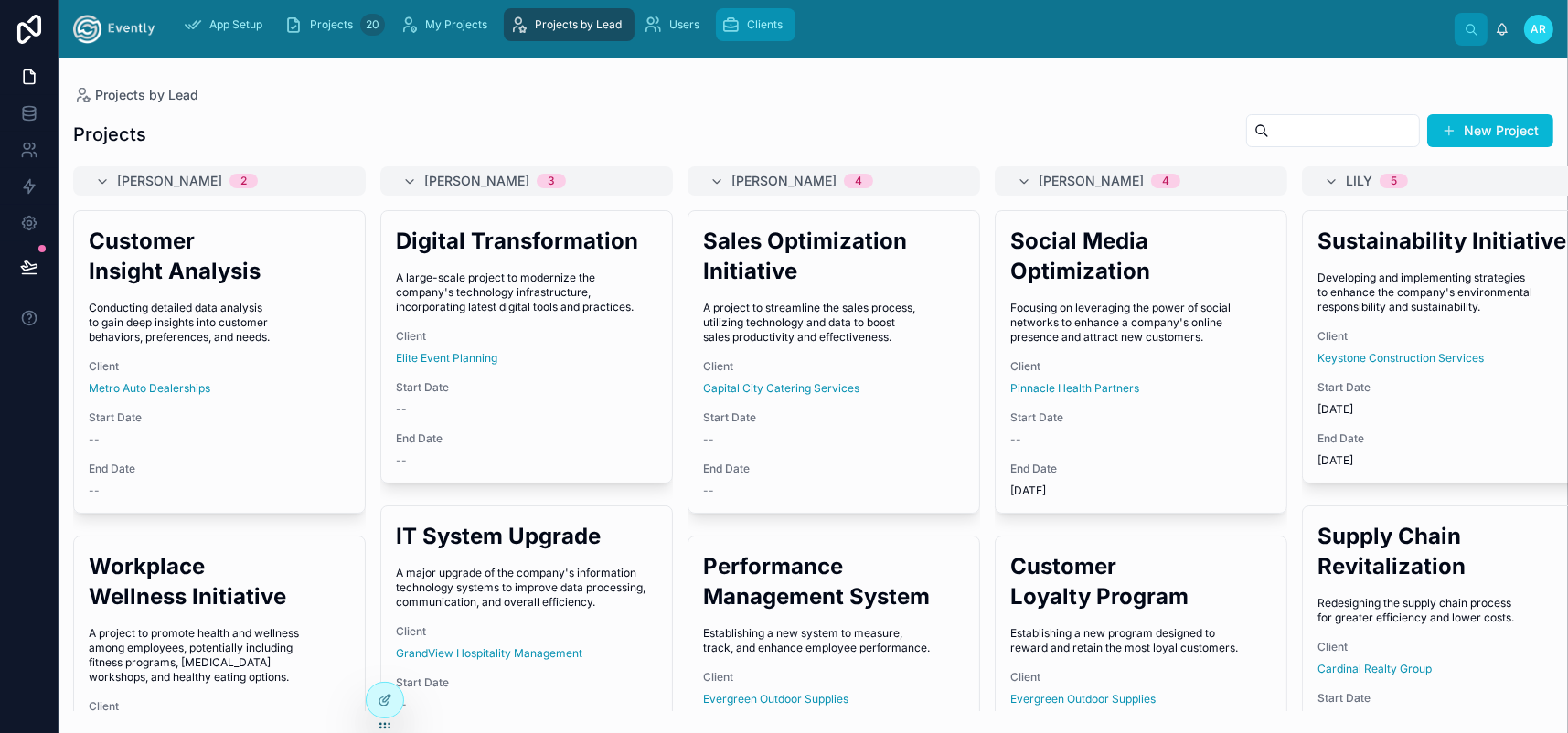
click at [740, 34] on icon "scrollable content" at bounding box center [730, 25] width 18 height 18
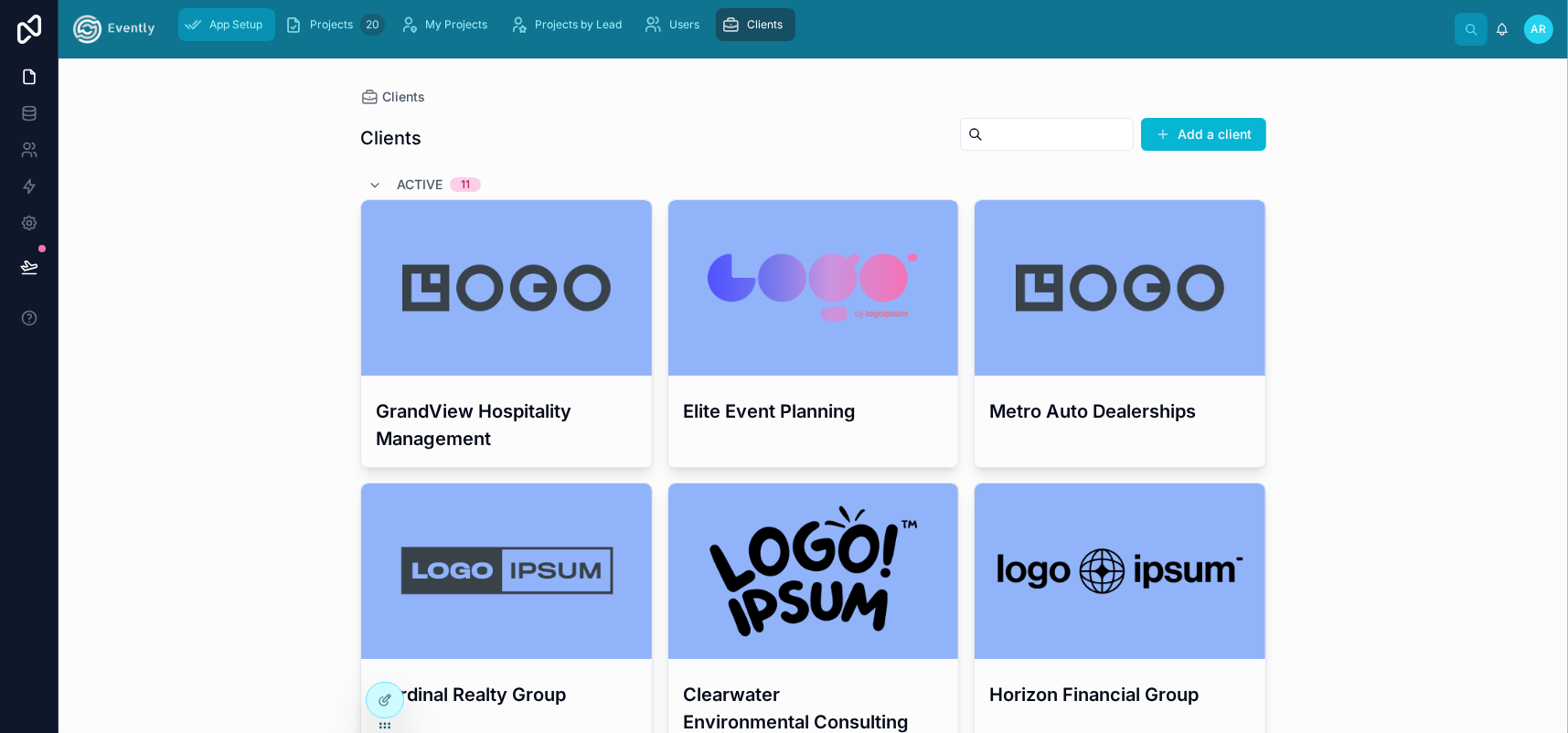
click at [262, 32] on span "App Setup" at bounding box center [236, 25] width 53 height 15
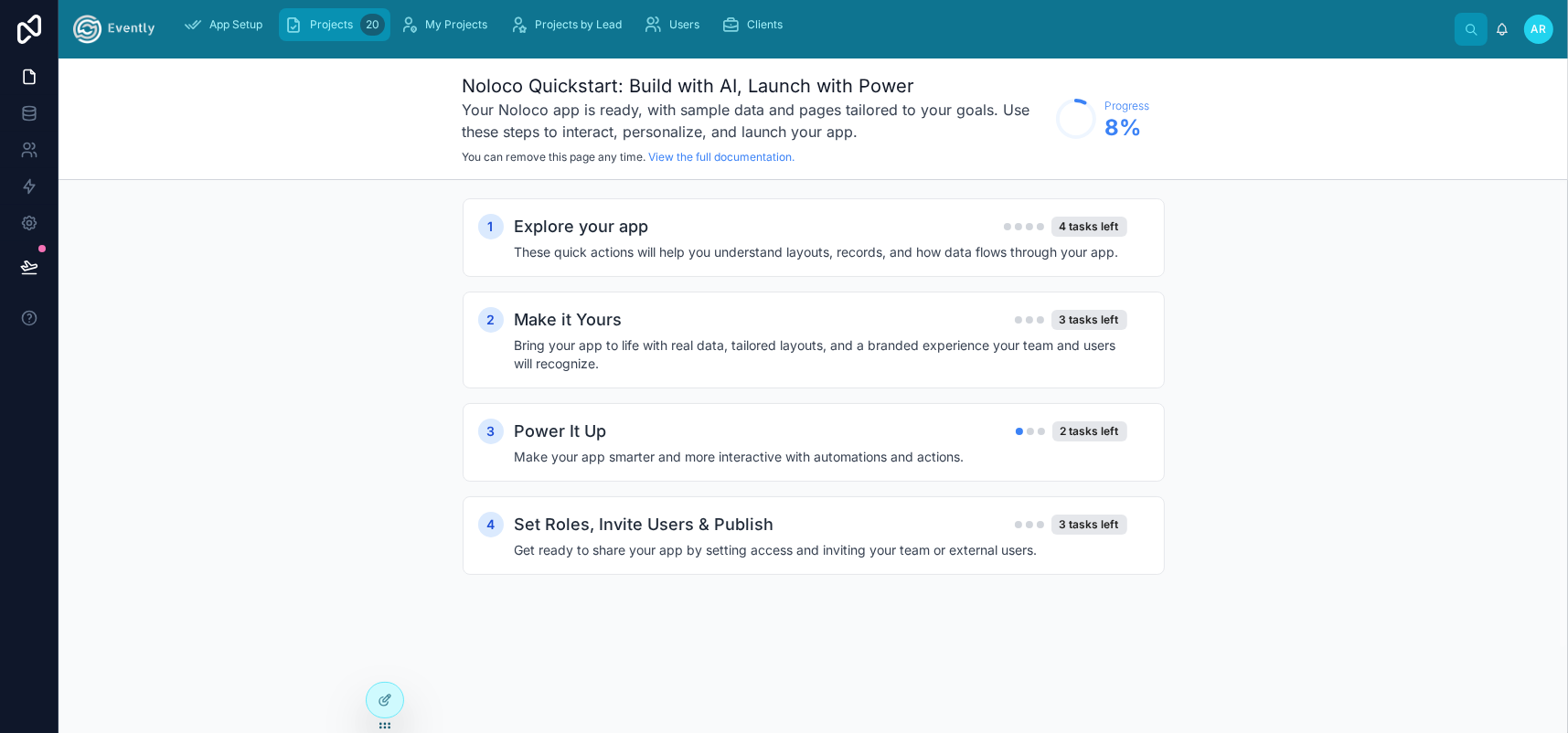
click at [353, 32] on span "Projects" at bounding box center [331, 25] width 43 height 15
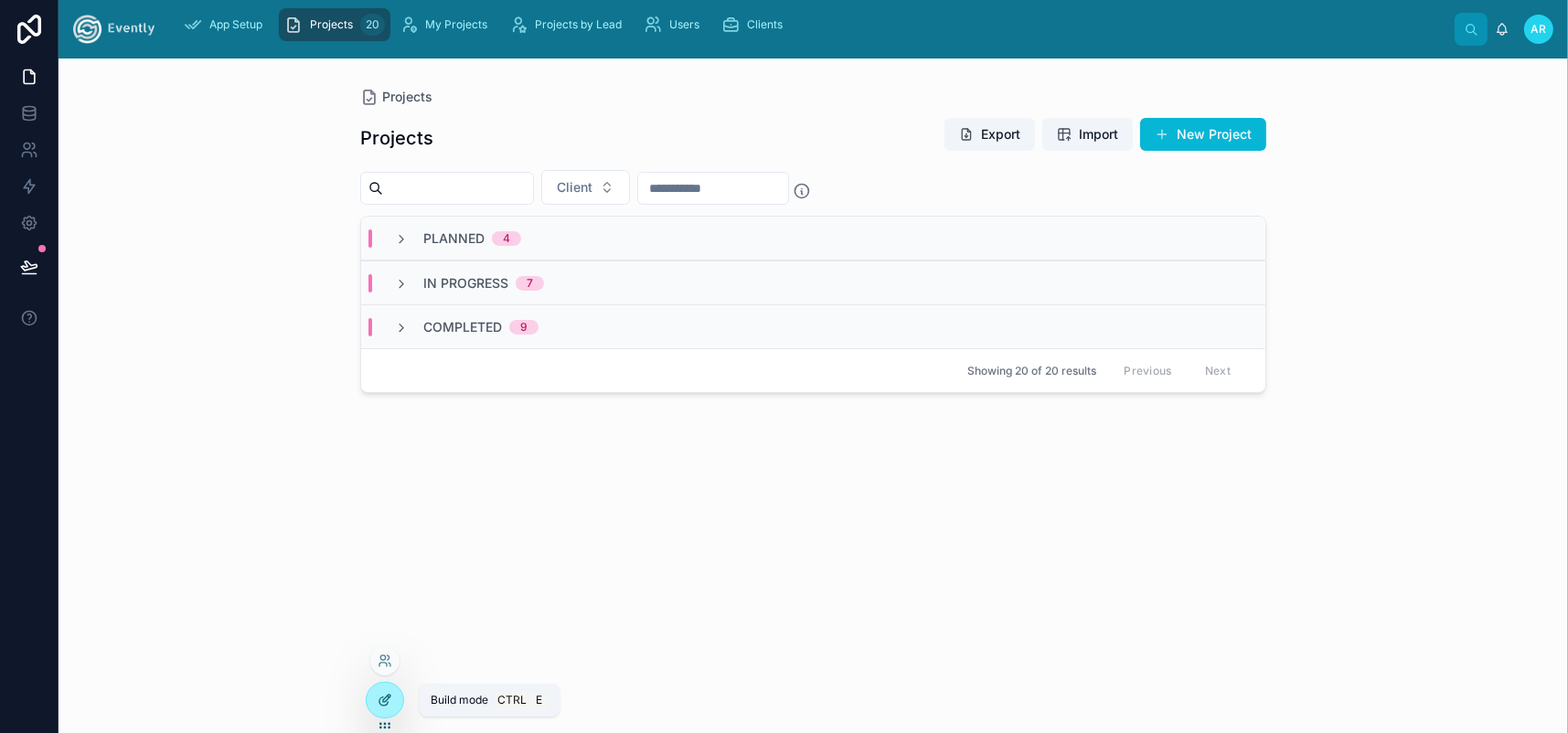
click at [389, 702] on icon at bounding box center [387, 698] width 7 height 7
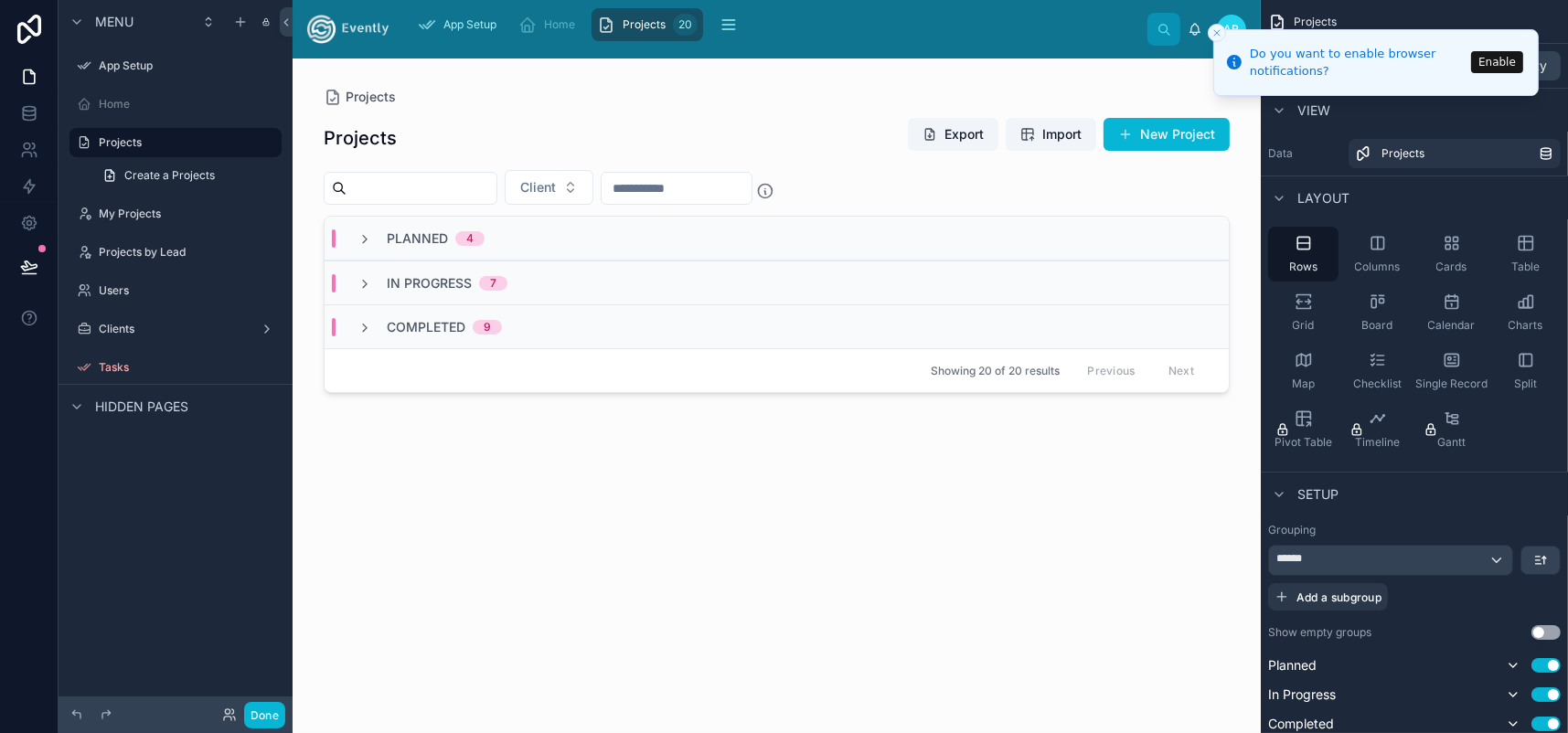
click at [1220, 32] on icon "Close toast" at bounding box center [1217, 33] width 11 height 11
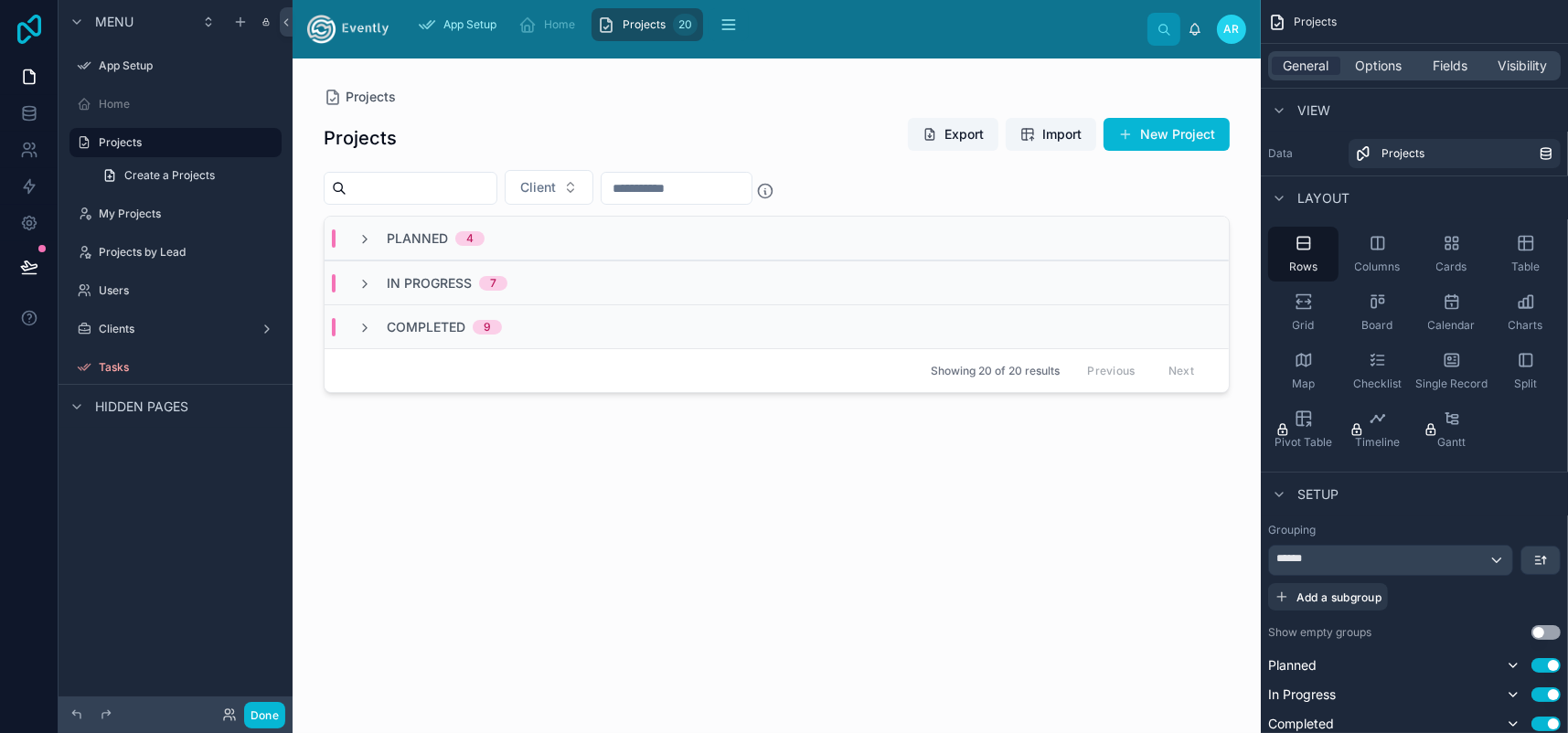
click at [30, 36] on icon at bounding box center [29, 29] width 37 height 29
